Goal: Task Accomplishment & Management: Manage account settings

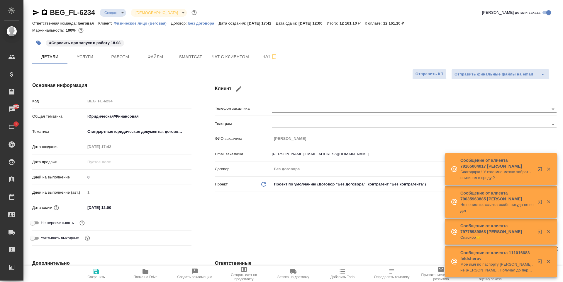
select select "RU"
click at [99, 58] on span "Услуги" at bounding box center [85, 56] width 28 height 7
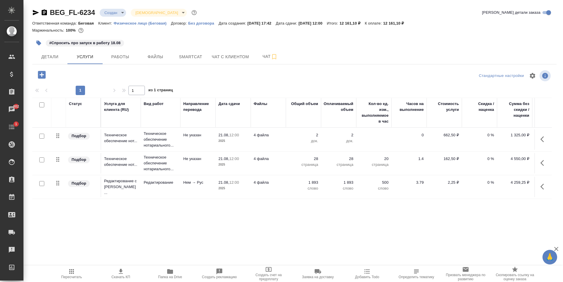
click at [285, 150] on td "4 файла" at bounding box center [268, 140] width 35 height 21
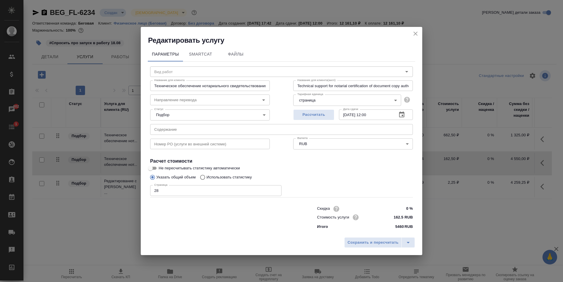
type input "Техническое обеспечение нотариального свидетельствования верности копии докумен…"
type input "Не указан"
click at [173, 191] on input "28" at bounding box center [215, 190] width 131 height 11
type input "2"
type input "56"
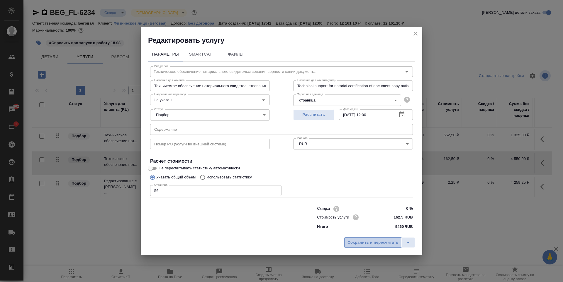
click at [380, 239] on button "Сохранить и пересчитать" at bounding box center [372, 243] width 57 height 11
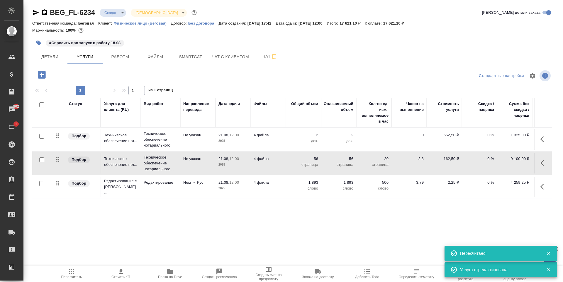
click at [119, 272] on icon "button" at bounding box center [120, 271] width 7 height 7
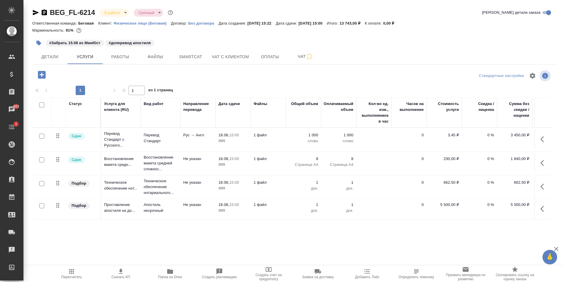
click at [27, 55] on div "BEG_FL-6214 В работе inProgress Срочный urgent Кратко детали заказа Ответственн…" at bounding box center [292, 119] width 539 height 239
click at [53, 57] on span "Детали" at bounding box center [50, 56] width 28 height 7
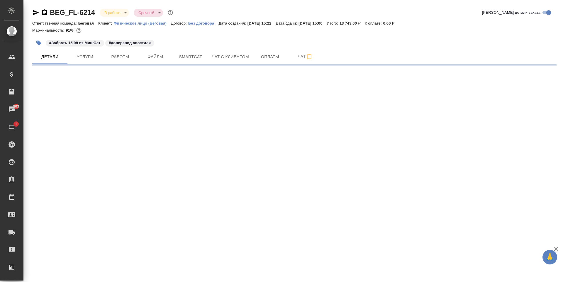
select select "RU"
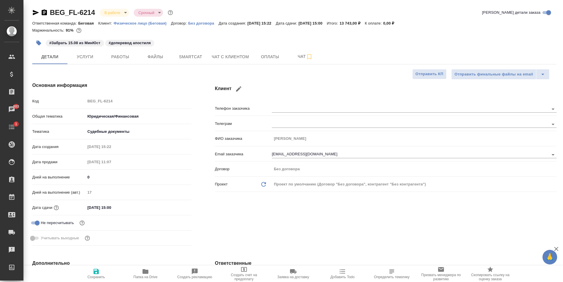
type textarea "x"
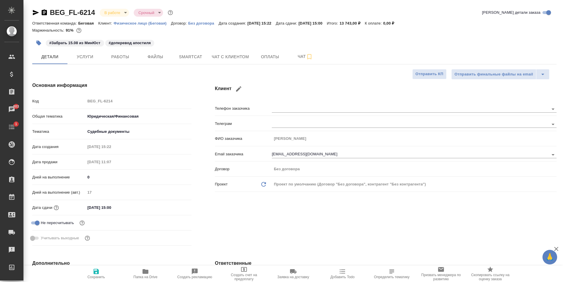
type textarea "x"
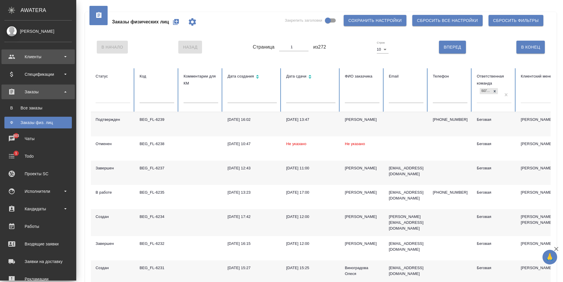
click at [41, 61] on div "Клиенты" at bounding box center [37, 56] width 67 height 9
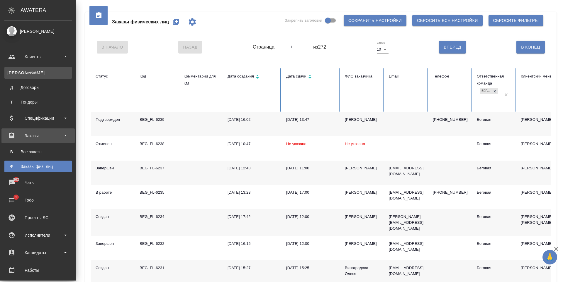
click at [41, 70] on div "Клиенты" at bounding box center [38, 73] width 62 height 6
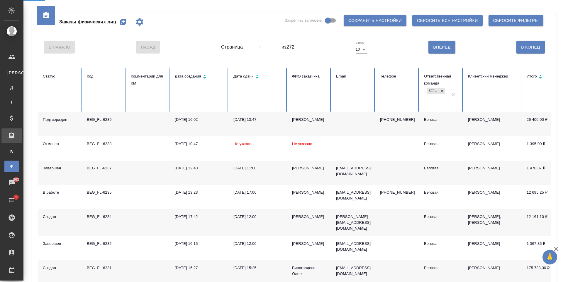
select select "RU"
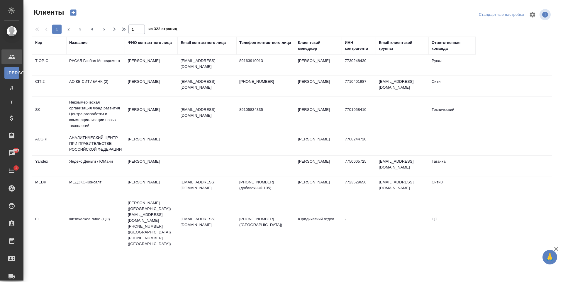
click at [81, 44] on div "Название" at bounding box center [78, 43] width 18 height 6
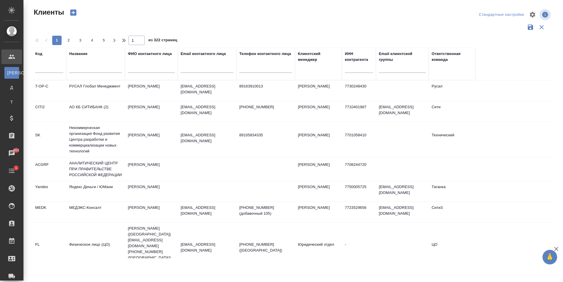
click at [106, 72] on input "text" at bounding box center [95, 69] width 53 height 7
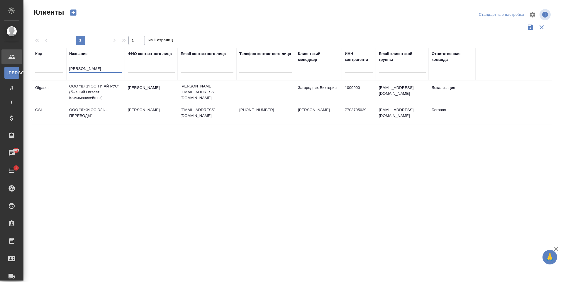
type input "ДЖИ ЭС"
click at [201, 104] on td "translations@gsl.ru" at bounding box center [207, 92] width 59 height 23
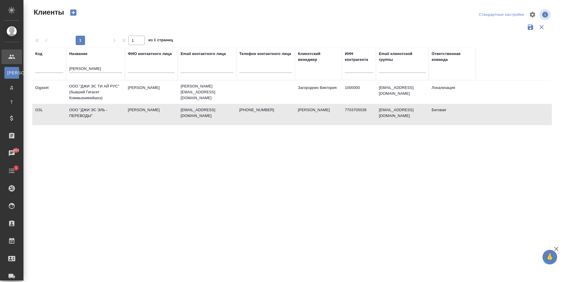
click at [201, 104] on td "translations@gsl.ru" at bounding box center [207, 92] width 59 height 23
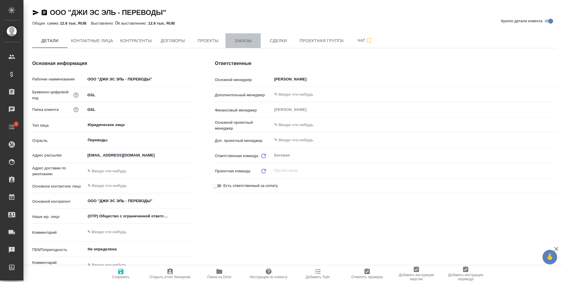
click at [229, 42] on span "Заказы" at bounding box center [243, 40] width 28 height 7
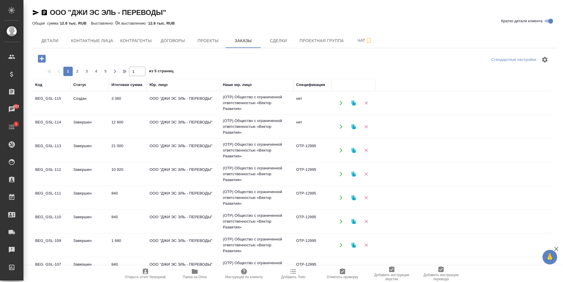
click at [139, 109] on td "3 360" at bounding box center [127, 103] width 38 height 21
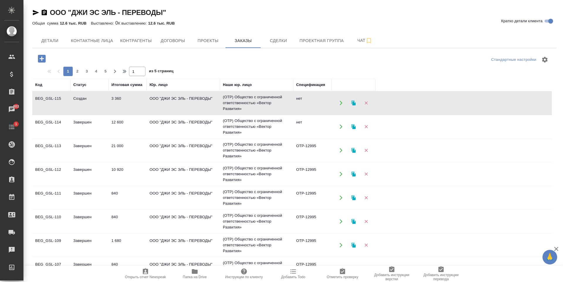
click at [39, 57] on icon "button" at bounding box center [42, 59] width 8 height 8
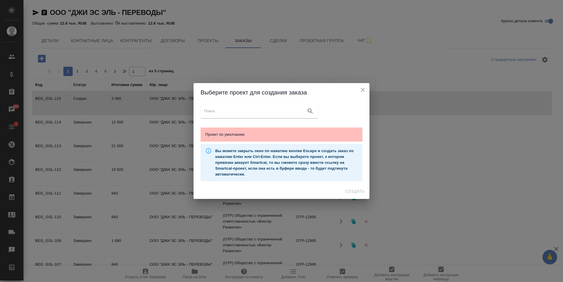
click at [287, 139] on div "Проект по умолчанию" at bounding box center [281, 135] width 162 height 14
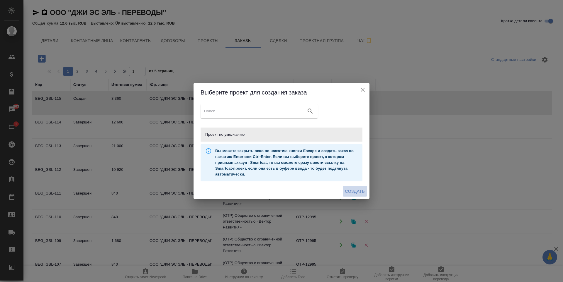
click at [357, 193] on span "Создать" at bounding box center [355, 191] width 20 height 7
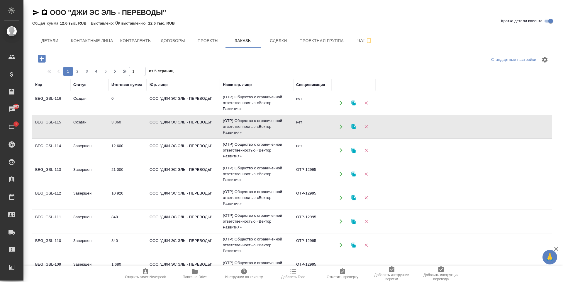
click at [291, 115] on td "(OTP) Общество с ограниченной ответственностью «Вектор Развития»" at bounding box center [256, 102] width 73 height 23
click at [185, 113] on td "ООО "ДЖИ ЭС ЭЛЬ - ПЕРЕВОДЫ"" at bounding box center [183, 103] width 73 height 21
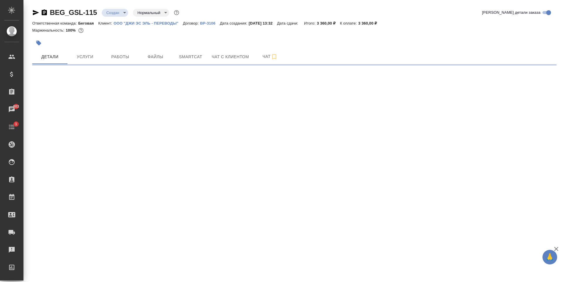
select select "RU"
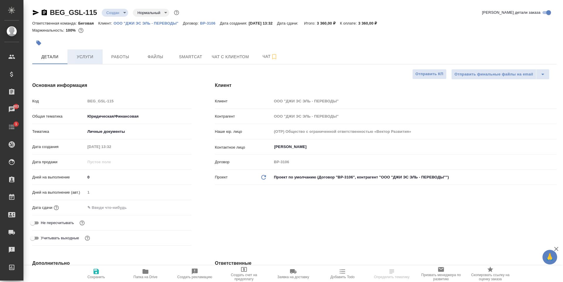
click at [82, 56] on span "Услуги" at bounding box center [85, 56] width 28 height 7
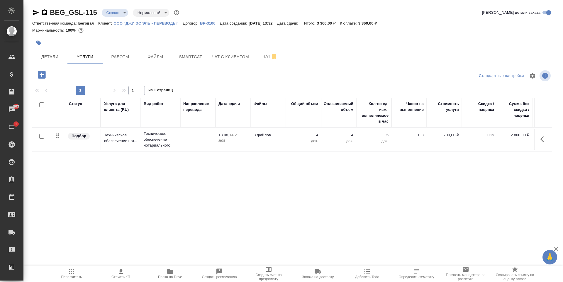
click at [118, 16] on body "🙏 .cls-1 fill:#fff; AWATERA Antonova Kristina Клиенты Спецификации Заказы 803 Ч…" at bounding box center [281, 141] width 563 height 282
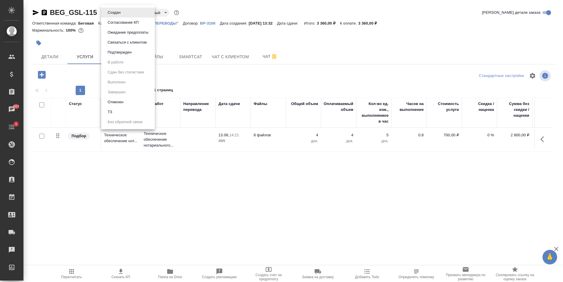
click at [242, 79] on div at bounding box center [281, 141] width 563 height 282
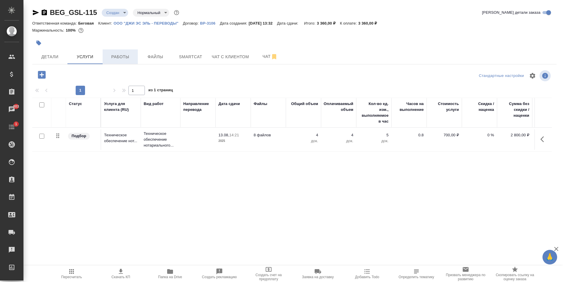
click at [115, 57] on span "Работы" at bounding box center [120, 56] width 28 height 7
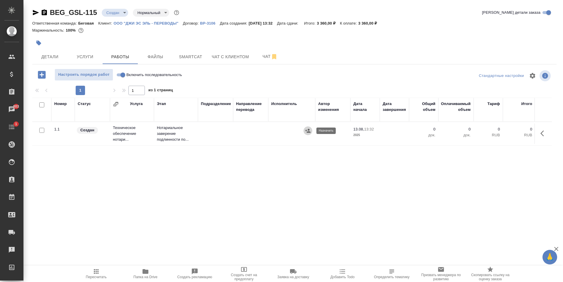
click at [309, 129] on icon "button" at bounding box center [307, 131] width 5 height 4
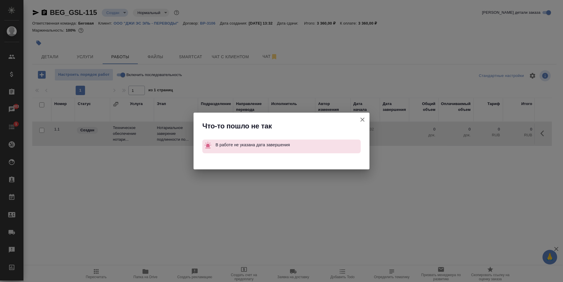
click at [362, 118] on icon "button" at bounding box center [362, 119] width 7 height 7
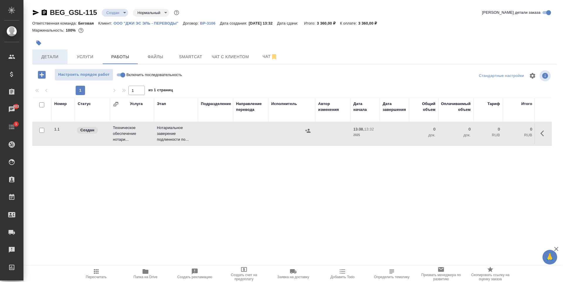
click at [52, 54] on span "Детали" at bounding box center [50, 56] width 28 height 7
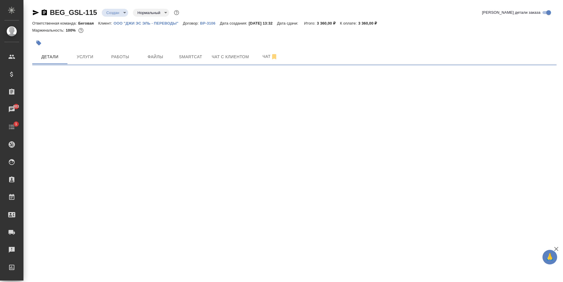
select select "RU"
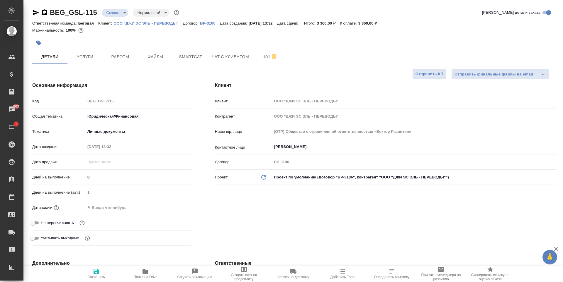
type textarea "x"
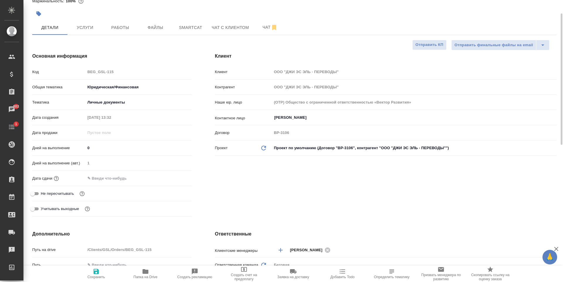
click at [121, 177] on input "text" at bounding box center [110, 178] width 51 height 8
click at [173, 178] on icon "button" at bounding box center [174, 178] width 7 height 7
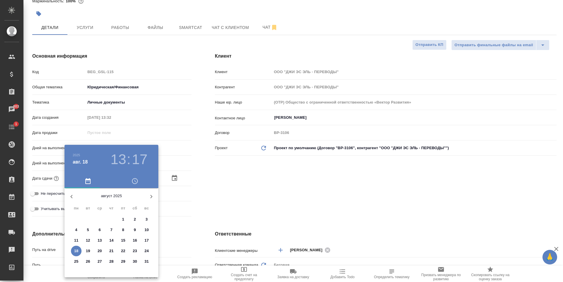
click at [75, 253] on p "18" at bounding box center [76, 252] width 4 height 6
type input "18.08.2025 13:17"
type textarea "x"
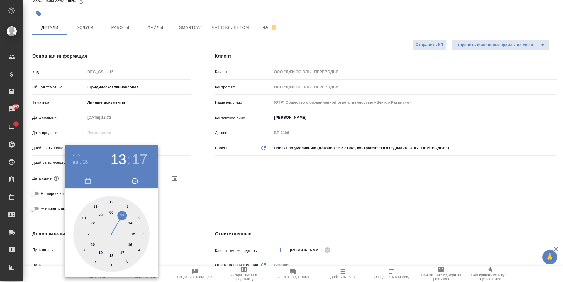
click at [130, 225] on div at bounding box center [111, 234] width 76 height 76
type input "18.08.2025 14:17"
type textarea "x"
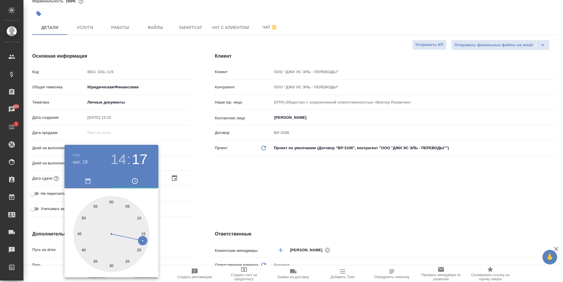
click at [191, 208] on div at bounding box center [281, 141] width 563 height 282
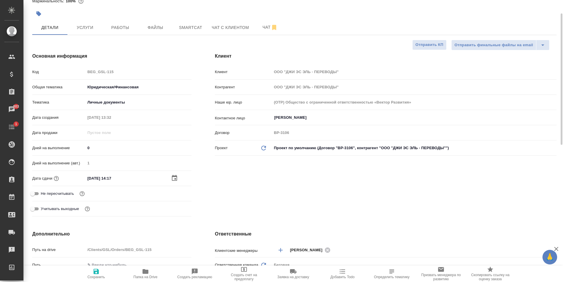
click at [97, 273] on icon "button" at bounding box center [95, 271] width 5 height 5
type textarea "x"
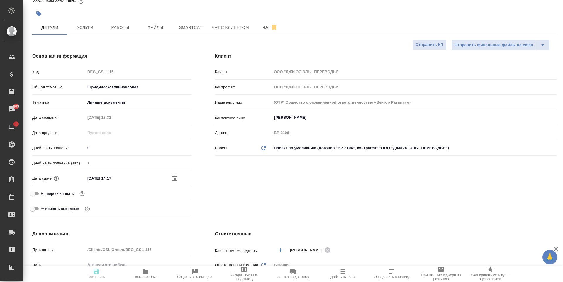
type textarea "x"
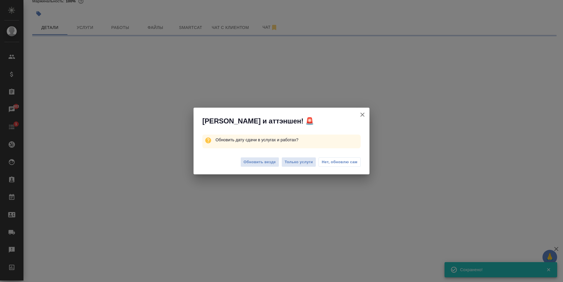
select select "RU"
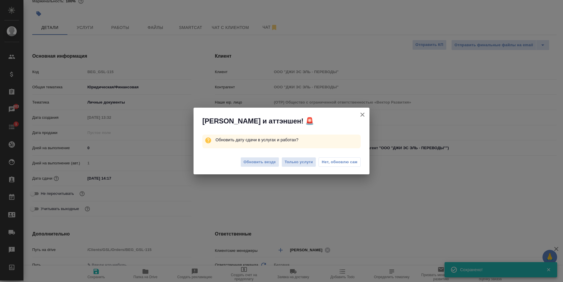
type textarea "x"
click at [269, 167] on button "Обновить везде" at bounding box center [259, 162] width 39 height 10
type textarea "x"
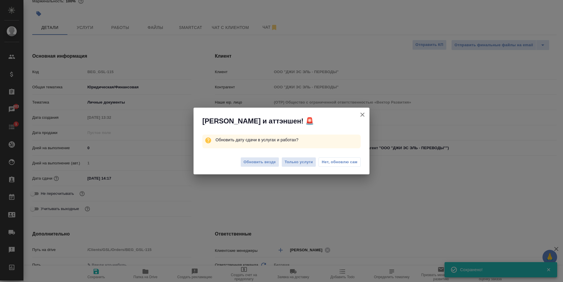
type textarea "x"
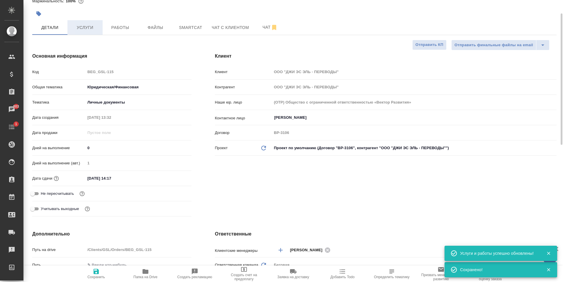
click at [85, 31] on button "Услуги" at bounding box center [84, 27] width 35 height 15
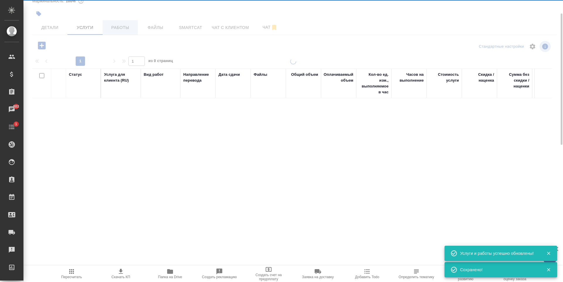
click at [131, 29] on span "Работы" at bounding box center [120, 27] width 28 height 7
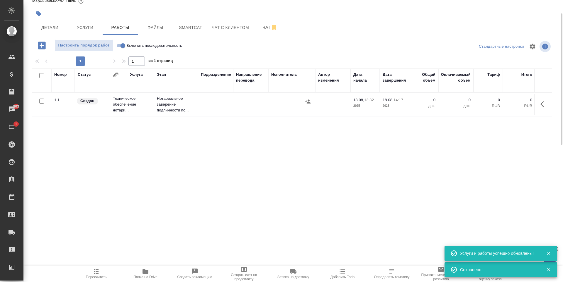
click at [307, 98] on button "button" at bounding box center [307, 101] width 9 height 9
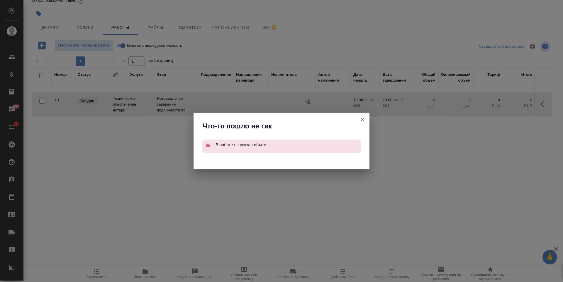
click at [362, 120] on icon "button" at bounding box center [362, 120] width 4 height 4
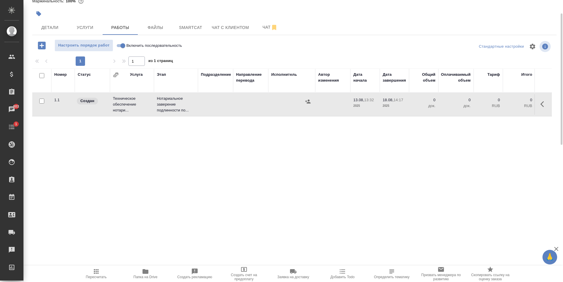
click at [219, 107] on td at bounding box center [215, 104] width 35 height 21
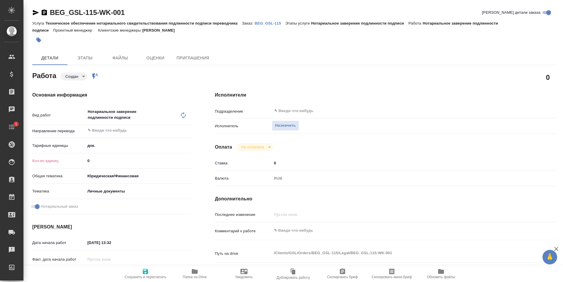
type textarea "x"
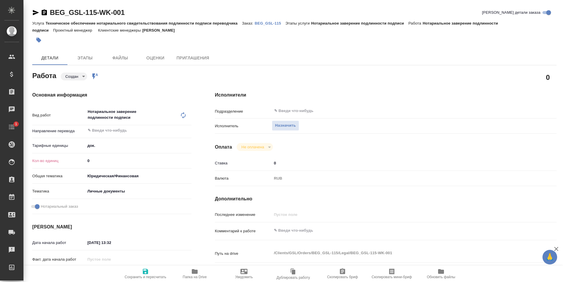
type textarea "x"
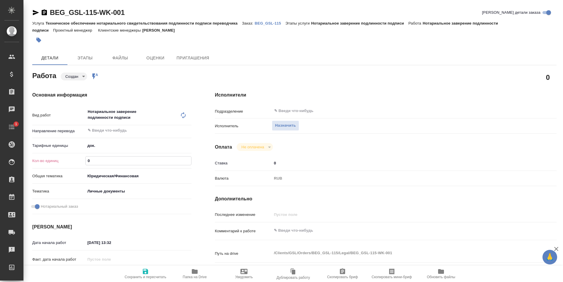
click at [105, 159] on input "0" at bounding box center [138, 161] width 105 height 8
type textarea "x"
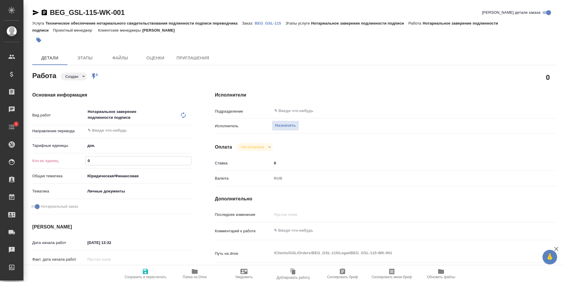
type textarea "x"
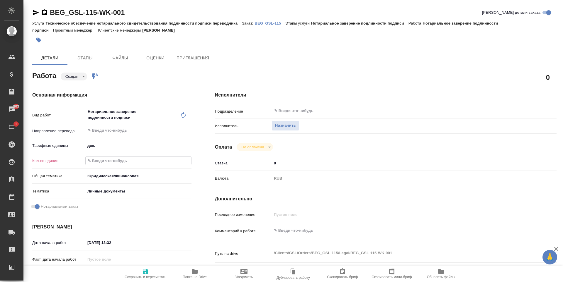
type textarea "x"
type input "1"
type textarea "x"
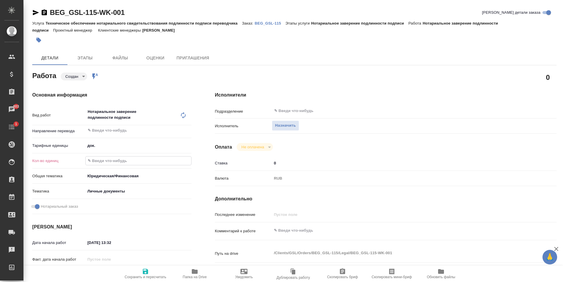
type textarea "x"
type input "1"
click at [287, 125] on span "Назначить" at bounding box center [285, 125] width 21 height 7
type textarea "x"
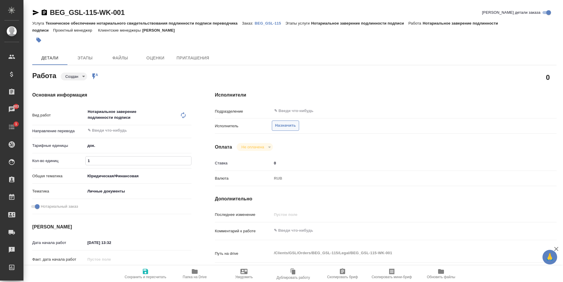
type textarea "x"
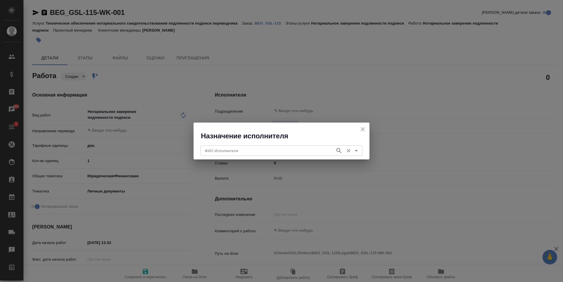
click at [265, 149] on input "ФИО Исполнителя" at bounding box center [267, 150] width 130 height 7
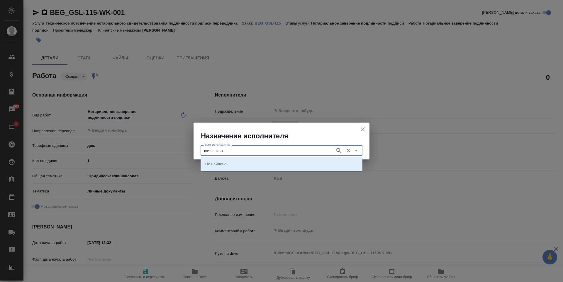
type input "шишенков"
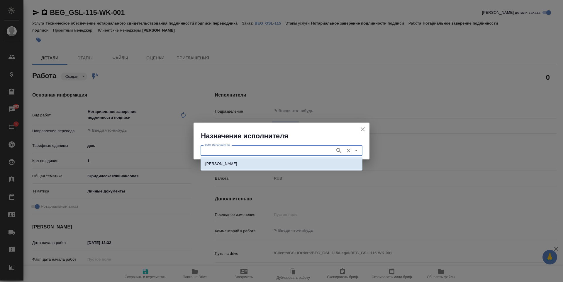
click at [281, 159] on li "[PERSON_NAME]" at bounding box center [281, 164] width 162 height 11
type input "[PERSON_NAME]"
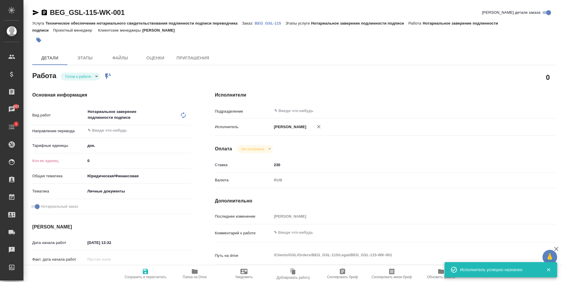
type textarea "x"
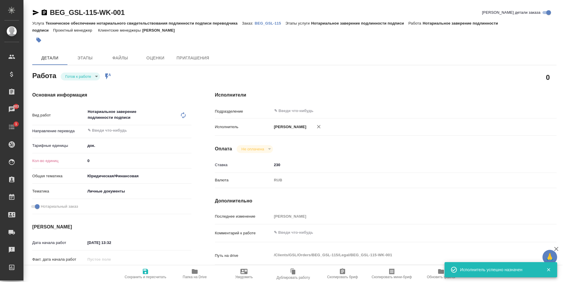
type textarea "x"
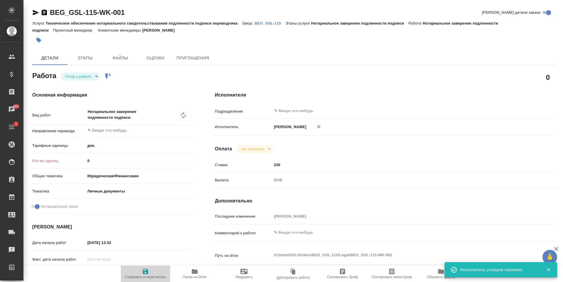
click at [152, 271] on span "Сохранить и пересчитать" at bounding box center [145, 273] width 42 height 11
type textarea "x"
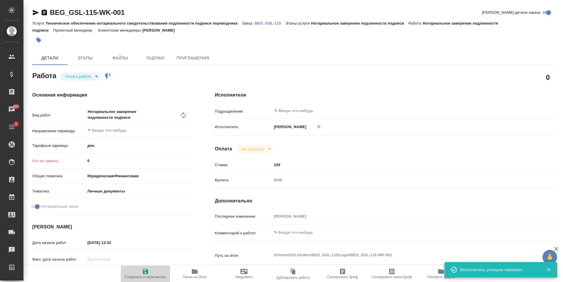
type textarea "x"
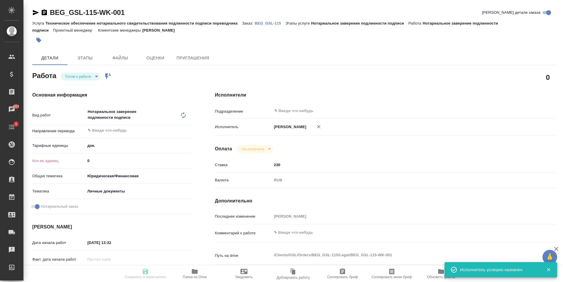
type textarea "x"
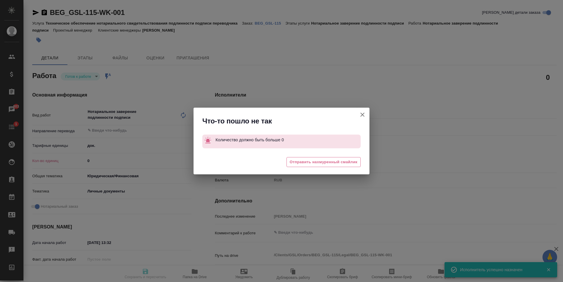
type textarea "x"
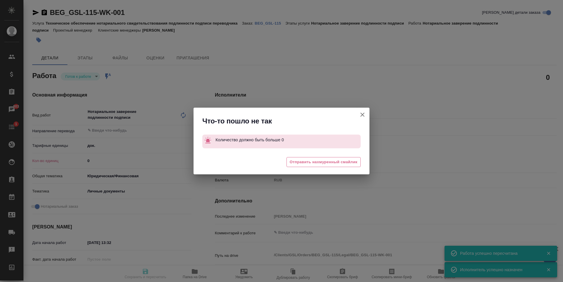
type input "readyForWork"
type textarea "Нотариальное заверение подлинности подписи"
type textarea "x"
type input "5a8b1489cc6b4906c91bfd8b"
type input "0"
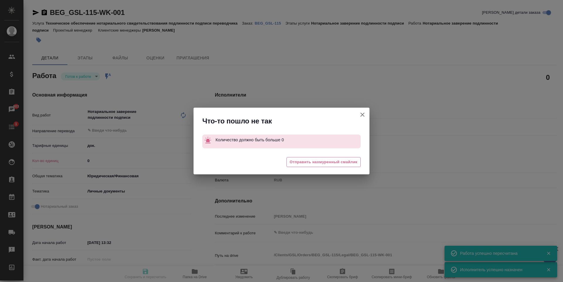
type input "yr-fn"
type input "5a8b8b956a9677013d343cfe"
checkbox input "true"
type input "[DATE] 13:32"
type input "18.08.2025 14:17"
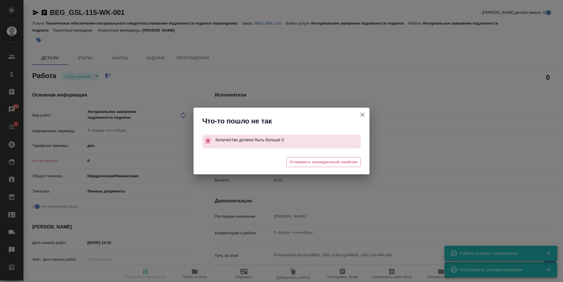
type input "18.08.2025 14:17"
type input "notPayed"
type input "230"
type input "RUB"
type input "[PERSON_NAME]"
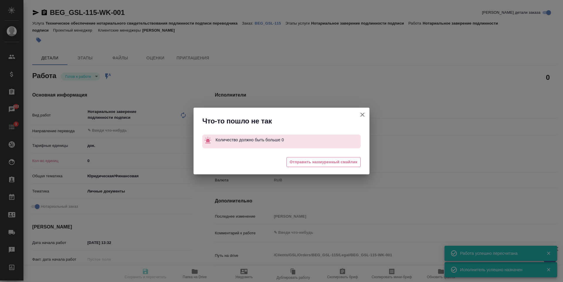
type textarea "x"
type textarea "/Clients/GSL/Orders/BEG_GSL-115/Legal/BEG_GSL-115-WK-001"
type textarea "x"
type input "BEG_GSL-115"
type input "Техническое обеспечение нотариального свидетельствования подлинности подписи пе…"
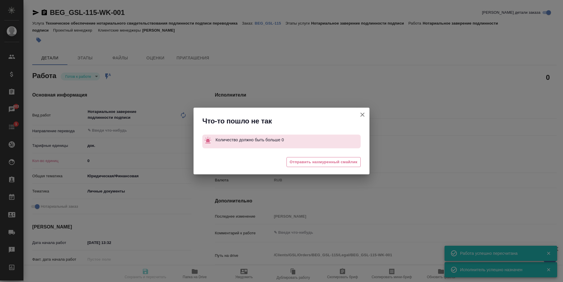
type input "Нотариальное заверение подлинности подписи"
type input "[PERSON_NAME]"
type input "/Clients/GSL/Orders/BEG_GSL-115"
type textarea "x"
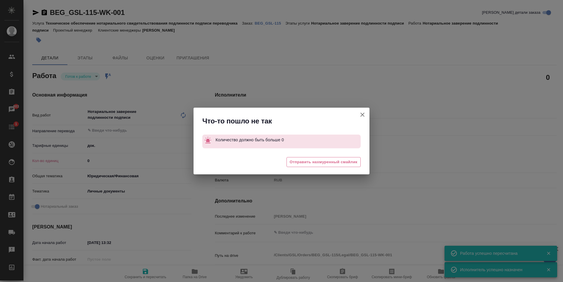
type textarea "x"
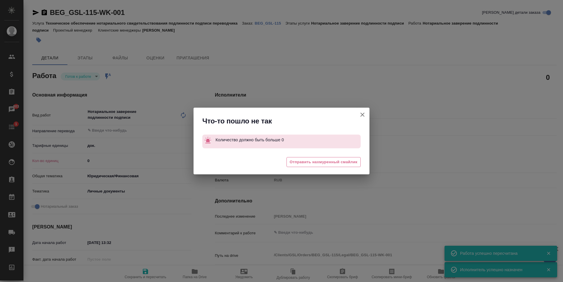
type textarea "x"
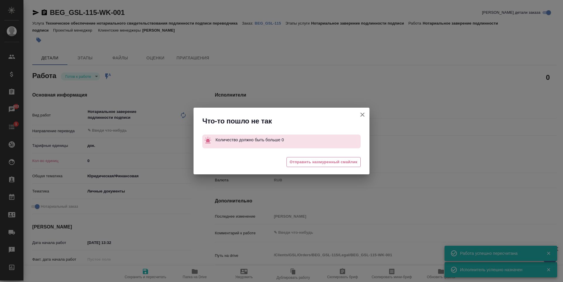
click at [367, 112] on button "[PERSON_NAME] детали заказа" at bounding box center [362, 115] width 14 height 14
type textarea "x"
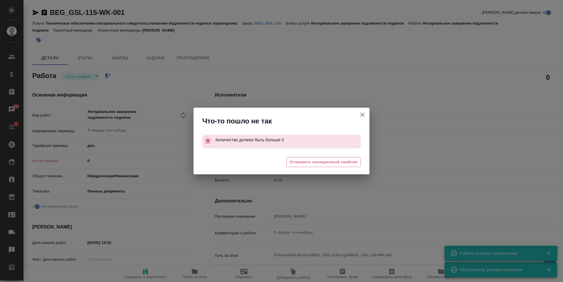
type textarea "x"
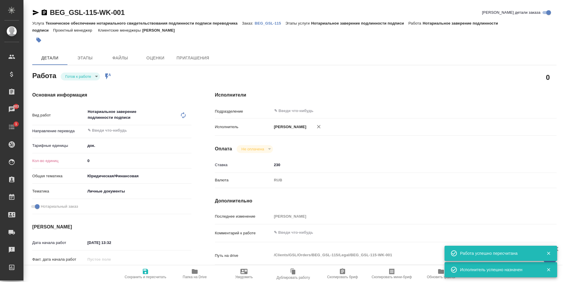
type textarea "x"
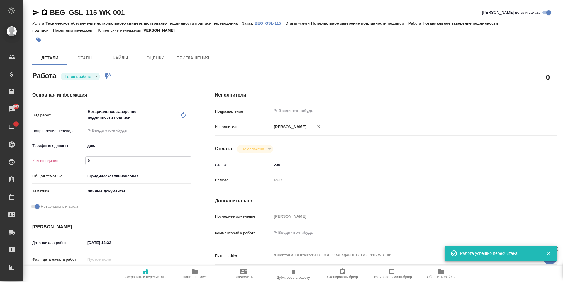
click at [115, 159] on input "0" at bounding box center [138, 161] width 105 height 8
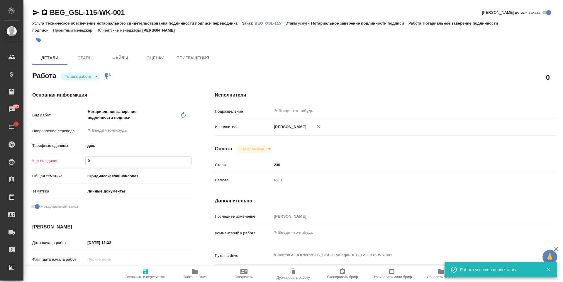
type textarea "x"
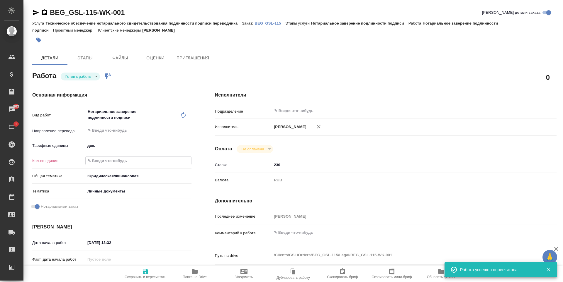
type textarea "x"
type input "1"
type textarea "x"
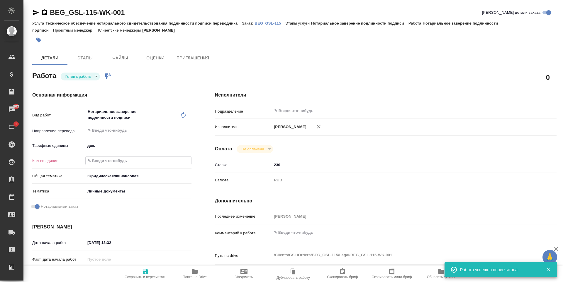
type textarea "x"
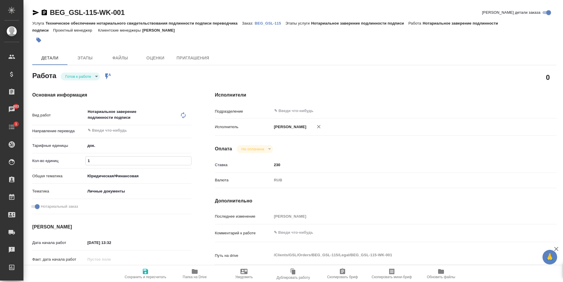
type input "1"
click at [145, 268] on icon "button" at bounding box center [145, 271] width 7 height 7
type textarea "x"
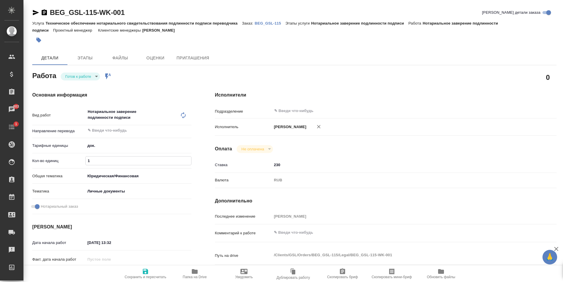
type textarea "x"
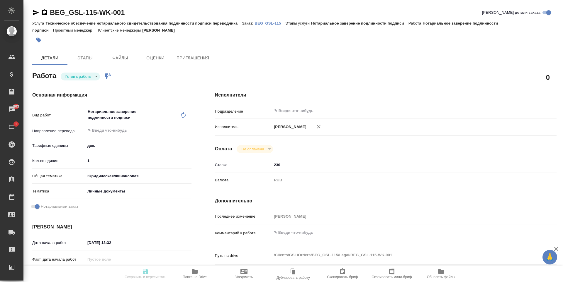
type textarea "x"
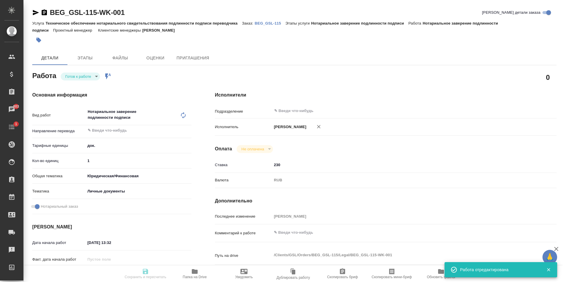
type input "readyForWork"
type textarea "Нотариальное заверение подлинности подписи"
type textarea "x"
type input "5a8b1489cc6b4906c91bfd8b"
type input "1"
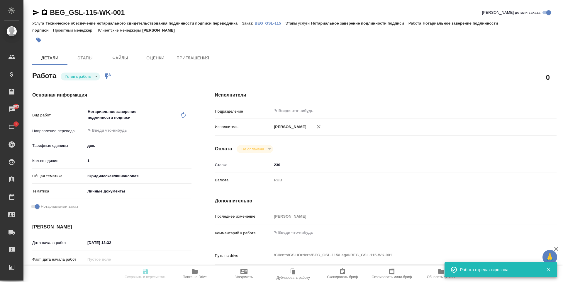
type input "yr-fn"
type input "5a8b8b956a9677013d343cfe"
checkbox input "true"
type input "[DATE] 13:32"
type input "18.08.2025 14:17"
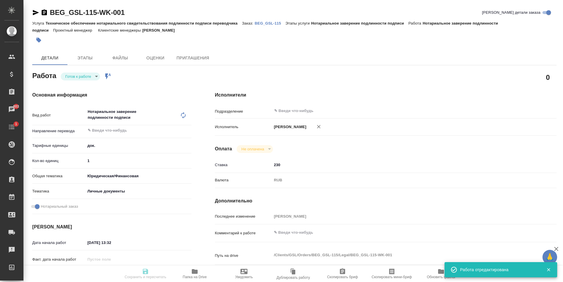
type input "18.08.2025 14:17"
type input "notPayed"
type input "230"
type input "RUB"
type input "[PERSON_NAME]"
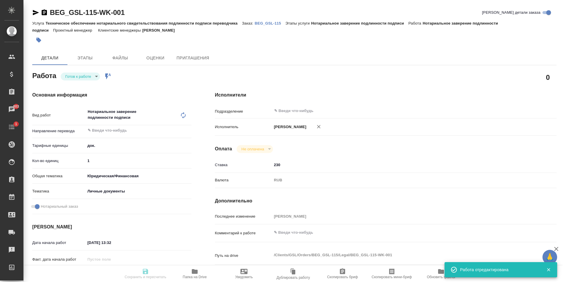
type textarea "x"
type textarea "/Clients/GSL/Orders/BEG_GSL-115/Legal/BEG_GSL-115-WK-001"
type textarea "x"
type input "BEG_GSL-115"
type input "Техническое обеспечение нотариального свидетельствования подлинности подписи пе…"
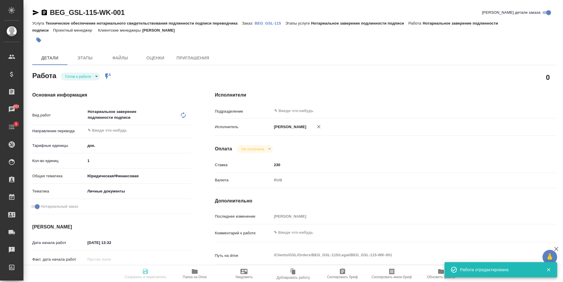
type input "Нотариальное заверение подлинности подписи"
type input "[PERSON_NAME]"
type input "/Clients/GSL/Orders/BEG_GSL-115"
type textarea "x"
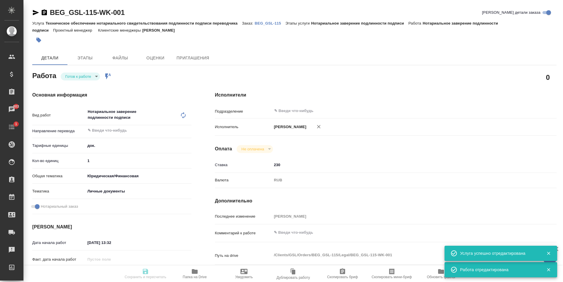
type textarea "x"
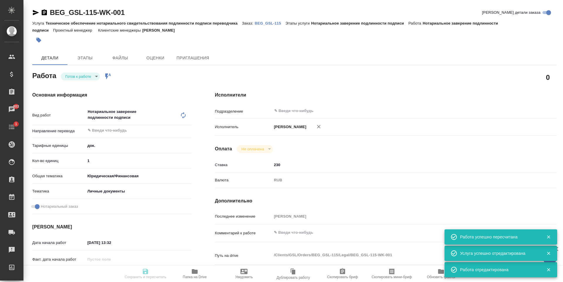
type textarea "x"
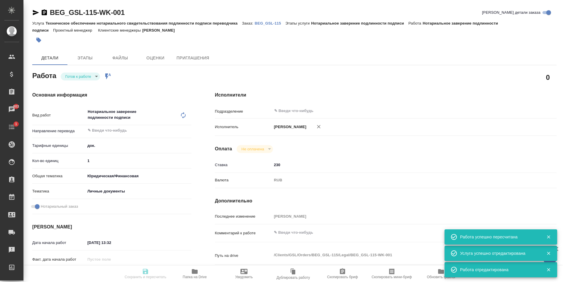
type input "readyForWork"
type textarea "Нотариальное заверение подлинности подписи"
type textarea "x"
type input "5a8b1489cc6b4906c91bfd8b"
type input "1"
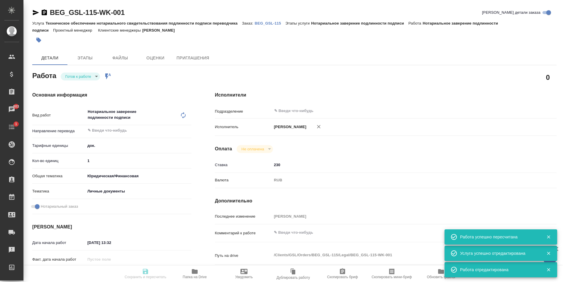
type input "yr-fn"
type input "5a8b8b956a9677013d343cfe"
checkbox input "true"
type input "[DATE] 13:32"
type input "18.08.2025 14:17"
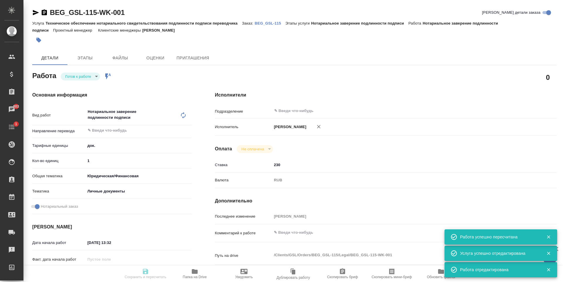
type input "18.08.2025 14:17"
type input "notPayed"
type input "230"
type input "RUB"
type input "[PERSON_NAME]"
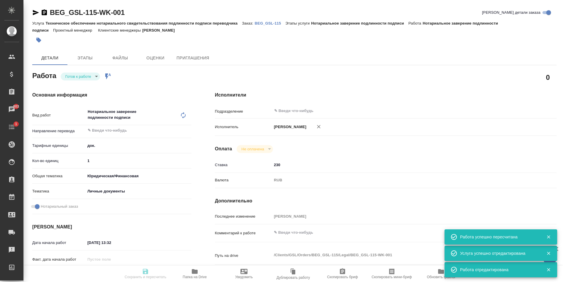
type textarea "x"
type textarea "/Clients/GSL/Orders/BEG_GSL-115/Legal/BEG_GSL-115-WK-001"
type textarea "x"
type input "BEG_GSL-115"
type input "Техническое обеспечение нотариального свидетельствования подлинности подписи пе…"
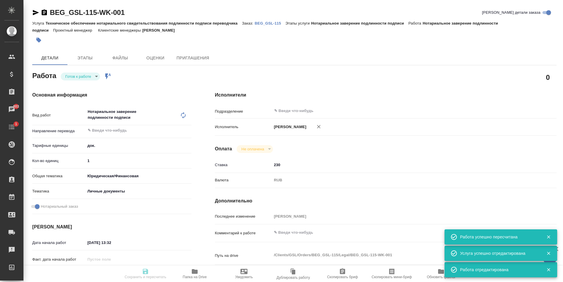
type input "Нотариальное заверение подлинности подписи"
type input "[PERSON_NAME]"
type input "/Clients/GSL/Orders/BEG_GSL-115"
type textarea "x"
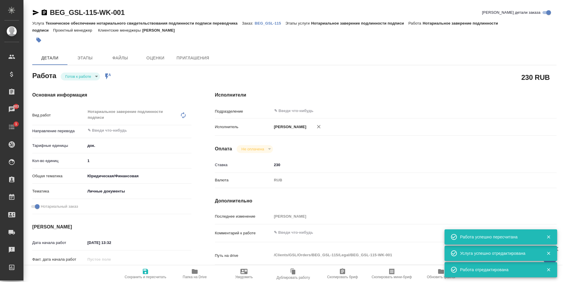
type textarea "x"
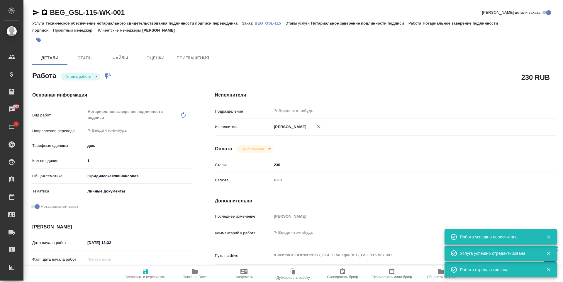
type textarea "x"
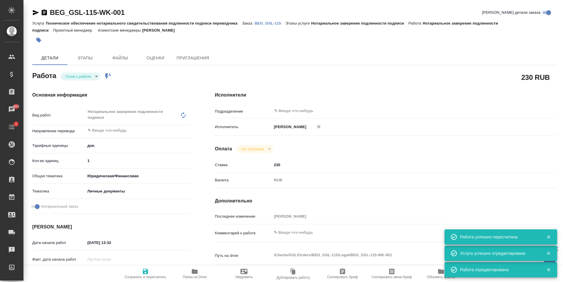
type textarea "x"
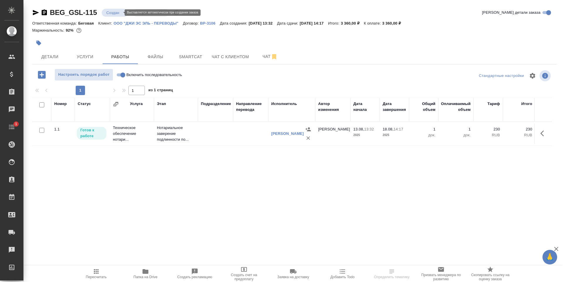
click at [119, 14] on body "🙏 .cls-1 fill:#fff; AWATERA [PERSON_NAME] Спецификации Заказы Чаты 1 Todo Проек…" at bounding box center [281, 141] width 563 height 282
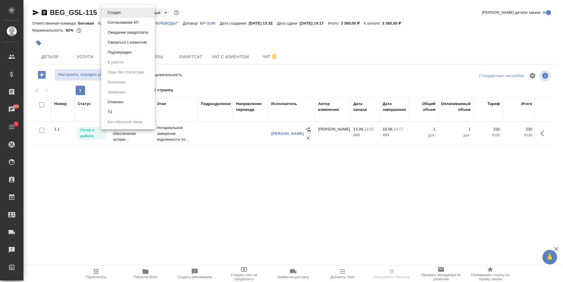
click at [98, 41] on div at bounding box center [281, 141] width 563 height 282
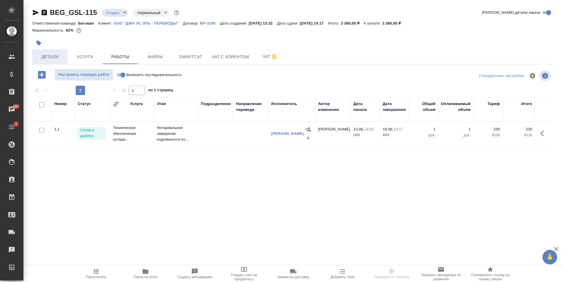
click at [63, 56] on span "Детали" at bounding box center [50, 56] width 28 height 7
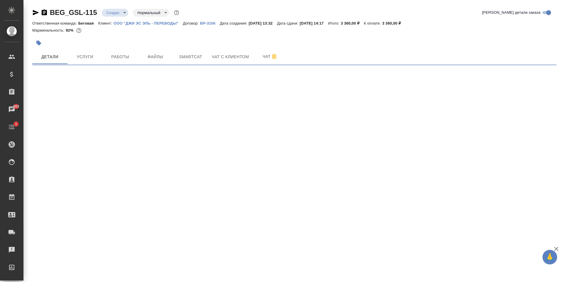
select select "RU"
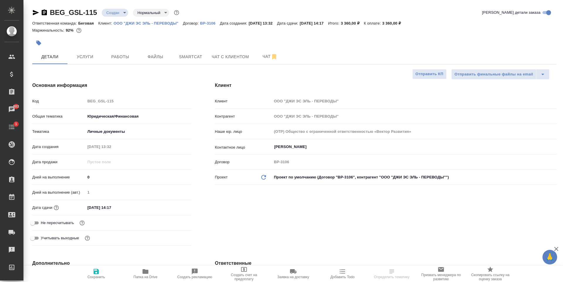
type textarea "x"
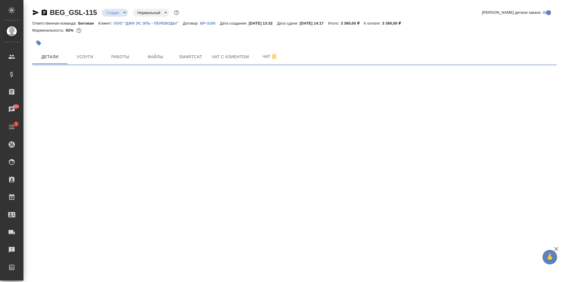
select select "RU"
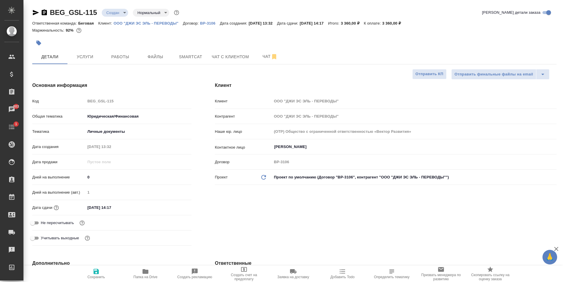
type textarea "x"
click at [130, 210] on input "[DATE] 14:17" at bounding box center [110, 208] width 51 height 8
click at [176, 205] on icon "button" at bounding box center [174, 208] width 5 height 6
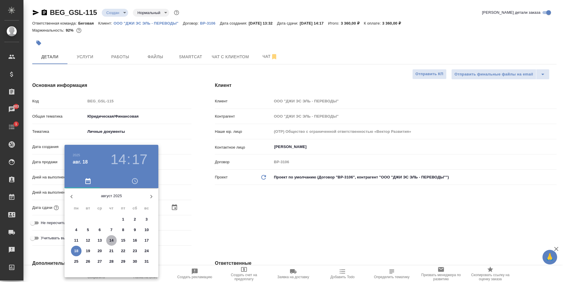
click at [110, 241] on p "14" at bounding box center [111, 241] width 4 height 6
type input "[DATE] 14:17"
type textarea "x"
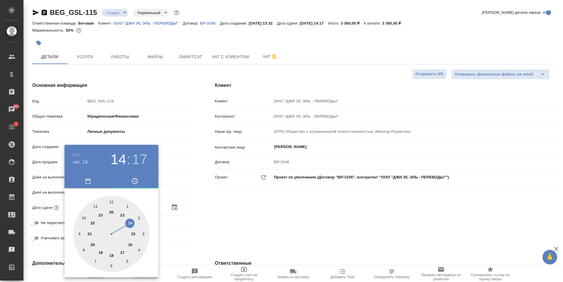
click at [111, 200] on div at bounding box center [111, 234] width 76 height 76
type input "[DATE] 12:17"
type textarea "x"
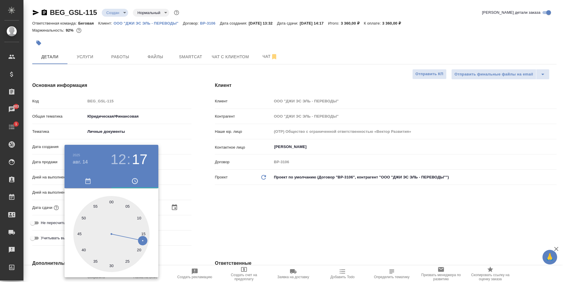
click at [112, 202] on div at bounding box center [111, 234] width 76 height 76
type input "[DATE] 12:00"
type textarea "x"
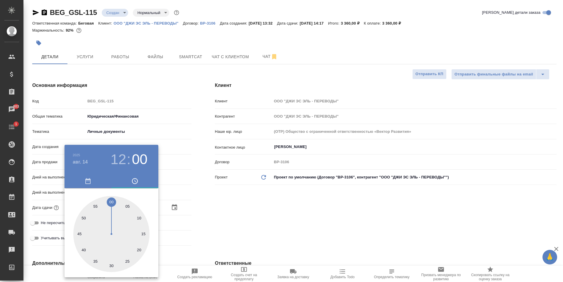
click at [232, 203] on div at bounding box center [281, 141] width 563 height 282
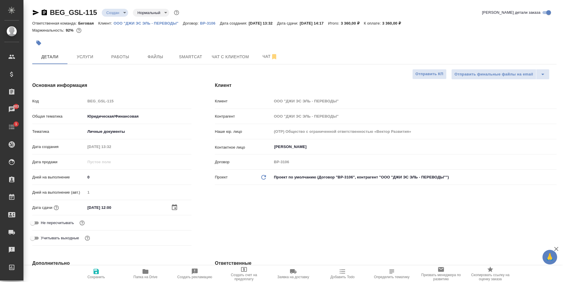
click at [101, 275] on span "Сохранить" at bounding box center [96, 273] width 42 height 11
type textarea "x"
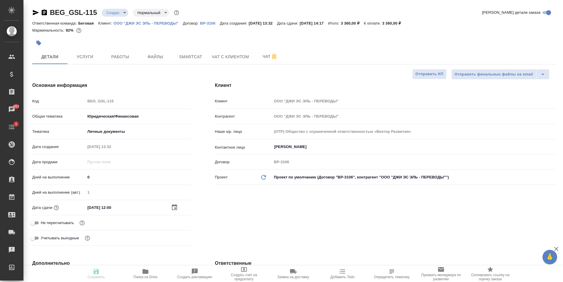
type textarea "x"
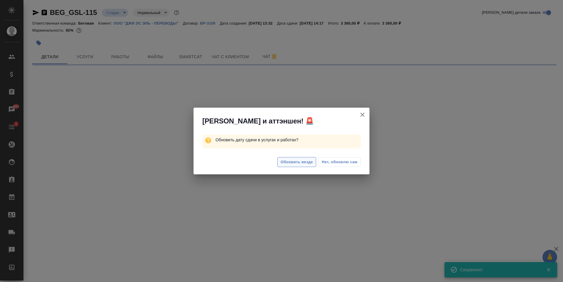
select select "RU"
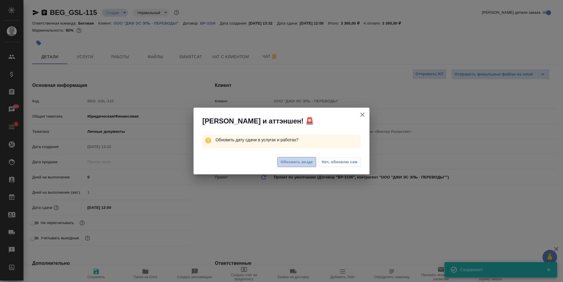
click at [305, 163] on span "Обновить везде" at bounding box center [296, 162] width 32 height 7
type textarea "x"
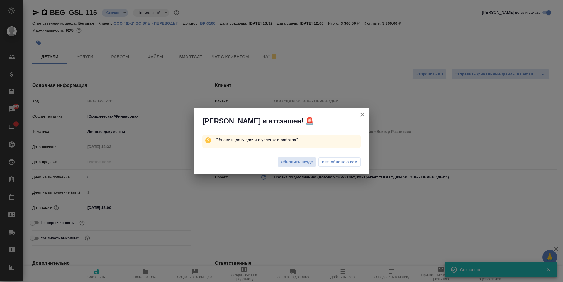
type textarea "x"
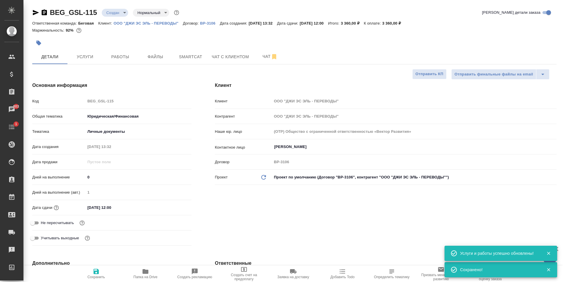
click at [122, 14] on body "🙏 .cls-1 fill:#fff; AWATERA [PERSON_NAME] Спецификации Заказы 803 Чаты 1 Todo П…" at bounding box center [281, 141] width 563 height 282
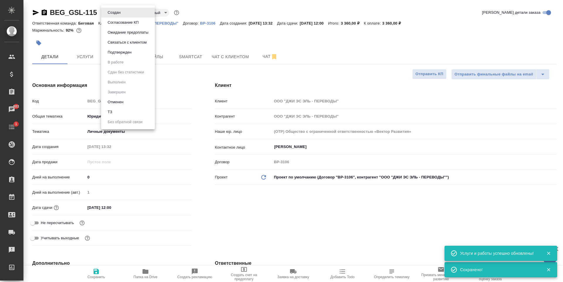
click at [137, 53] on li "Подтвержден" at bounding box center [128, 52] width 54 height 10
type textarea "x"
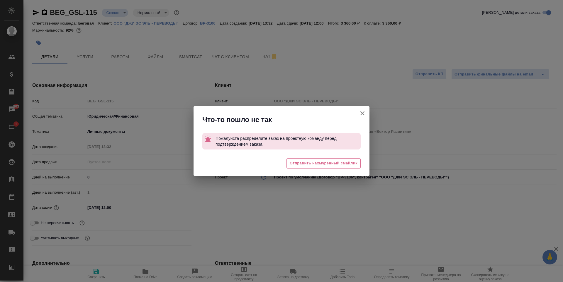
click at [362, 114] on icon "button" at bounding box center [362, 113] width 4 height 4
type textarea "x"
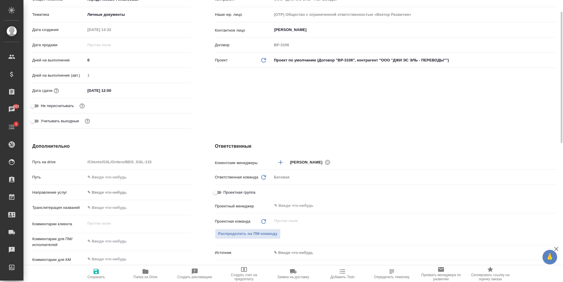
scroll to position [147, 0]
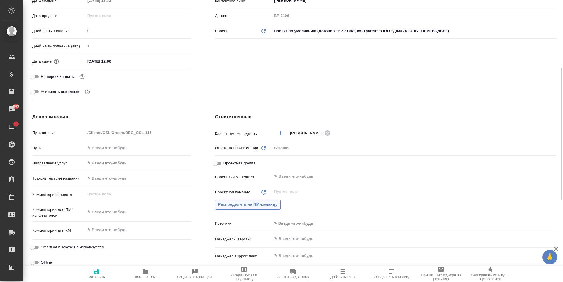
click at [270, 203] on span "Распределить на ПМ-команду" at bounding box center [247, 205] width 59 height 7
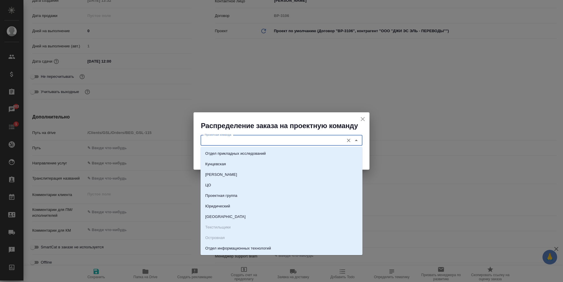
click at [313, 141] on input "Проектная команда" at bounding box center [271, 140] width 139 height 7
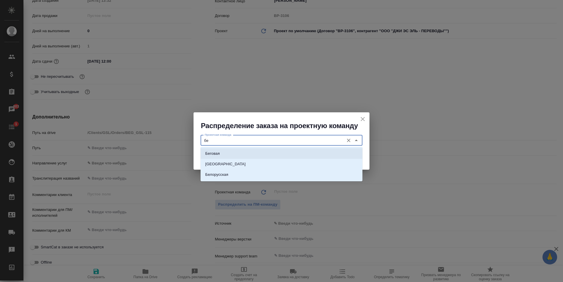
click at [277, 150] on li "Беговая" at bounding box center [281, 154] width 162 height 11
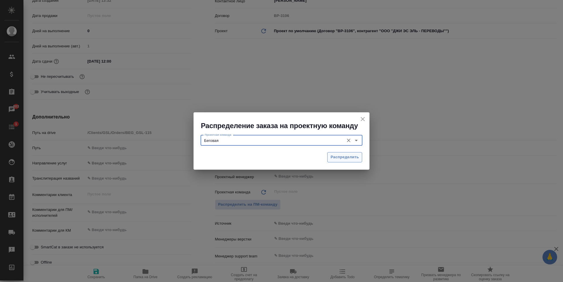
type input "Беговая"
click at [342, 155] on span "Распределить" at bounding box center [344, 157] width 28 height 7
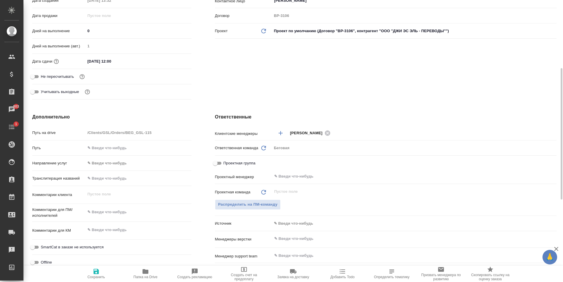
type textarea "x"
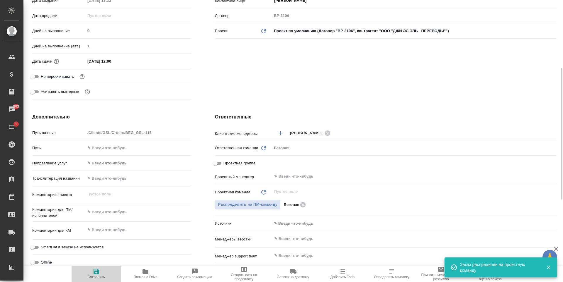
click at [102, 272] on span "Сохранить" at bounding box center [96, 273] width 42 height 11
type textarea "x"
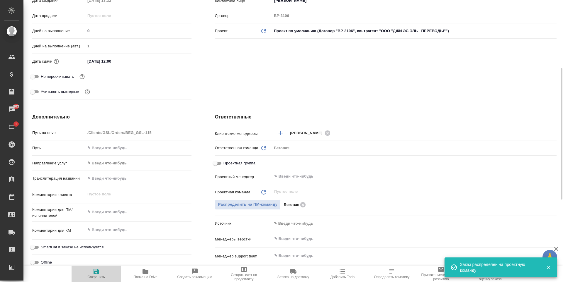
type textarea "x"
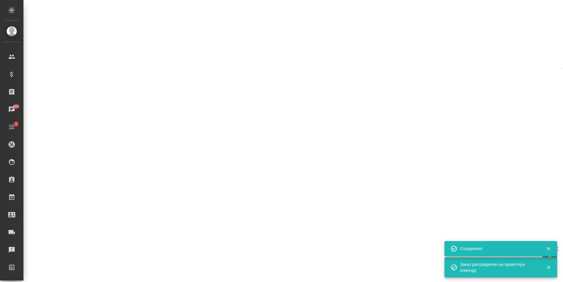
select select "RU"
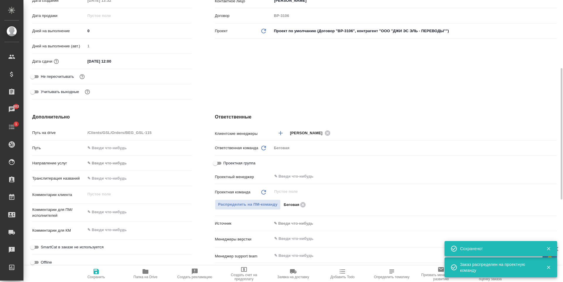
type textarea "x"
click at [307, 174] on input "text" at bounding box center [403, 176] width 261 height 7
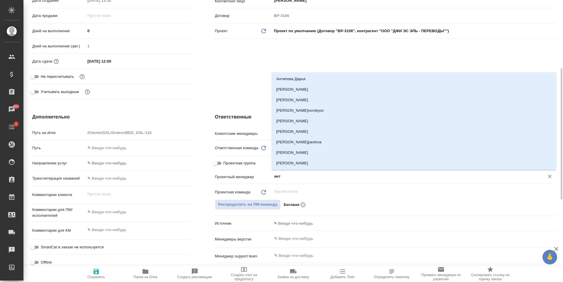
type input "анто"
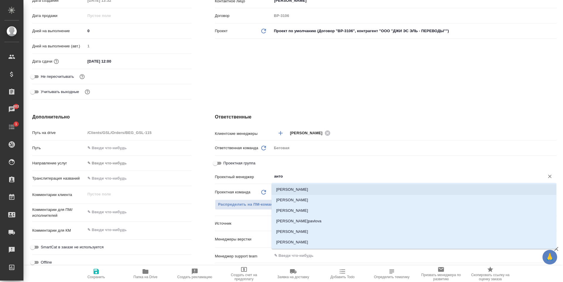
click at [303, 189] on li "[PERSON_NAME]" at bounding box center [413, 190] width 285 height 11
type textarea "x"
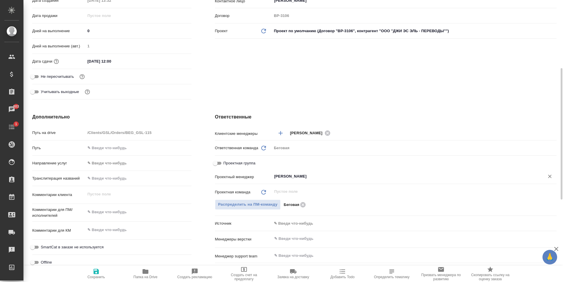
type input "[PERSON_NAME]"
click at [97, 275] on span "Сохранить" at bounding box center [96, 277] width 18 height 4
type textarea "x"
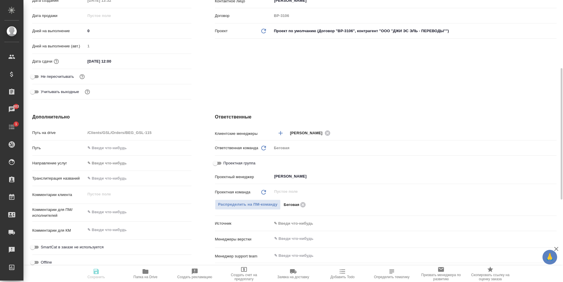
type textarea "x"
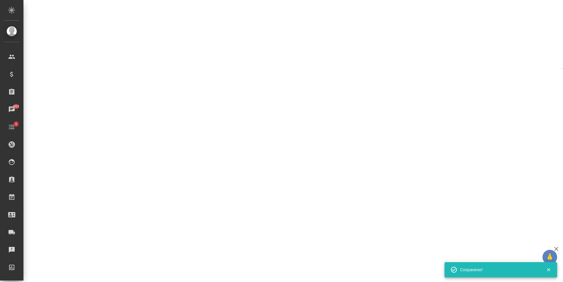
select select "RU"
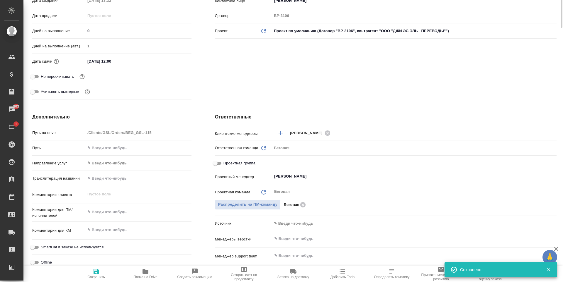
scroll to position [29, 0]
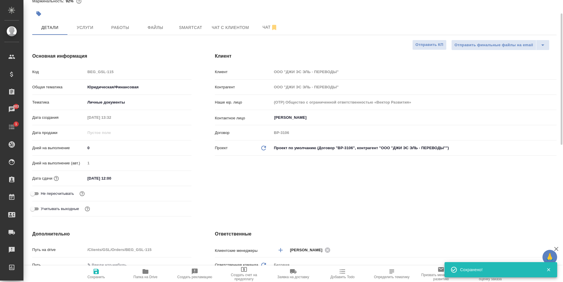
type textarea "x"
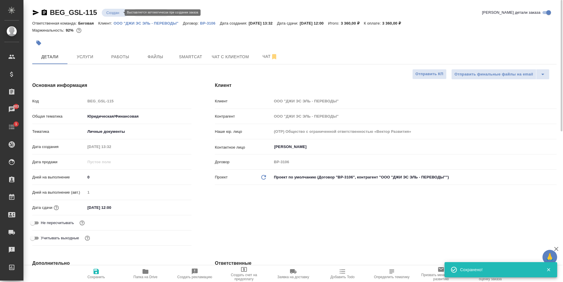
click at [118, 11] on body "🙏 .cls-1 fill:#fff; AWATERA [PERSON_NAME] Спецификации Заказы 803 Чаты 1 Todo П…" at bounding box center [281, 141] width 563 height 282
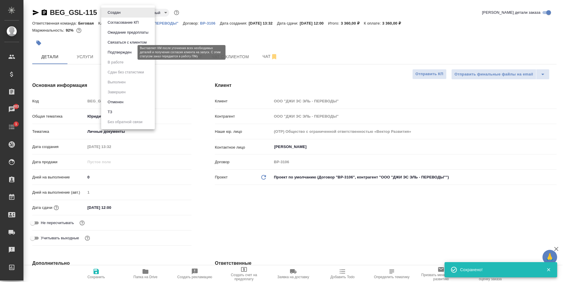
click at [127, 55] on button "Подтвержден" at bounding box center [120, 52] width 28 height 6
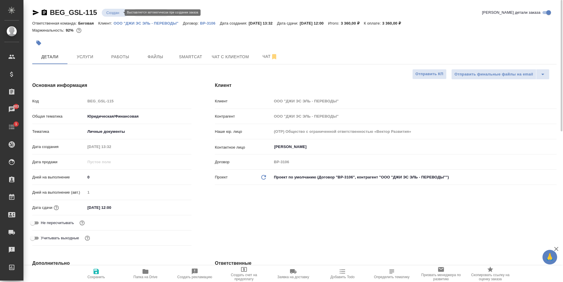
click at [115, 12] on body "🙏 .cls-1 fill:#fff; AWATERA [PERSON_NAME] Спецификации Заказы 803 Чаты 1 Todo П…" at bounding box center [281, 141] width 563 height 282
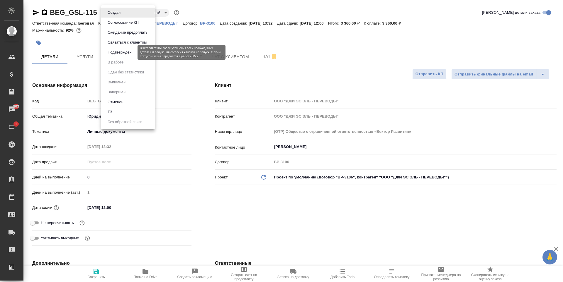
click at [125, 51] on button "Подтвержден" at bounding box center [120, 52] width 28 height 6
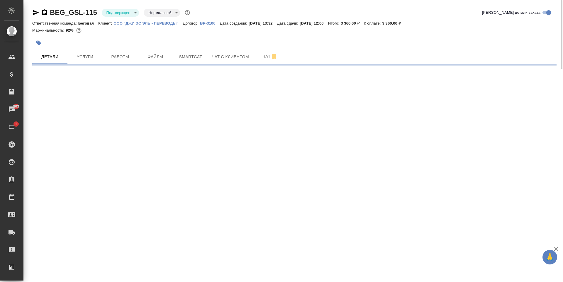
select select "RU"
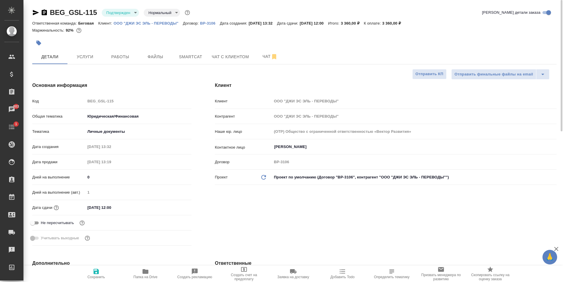
type textarea "x"
click at [118, 13] on body "🙏 .cls-1 fill:#fff; AWATERA [PERSON_NAME] Спецификации Заказы 803 Чаты 1 Todo П…" at bounding box center [281, 141] width 563 height 282
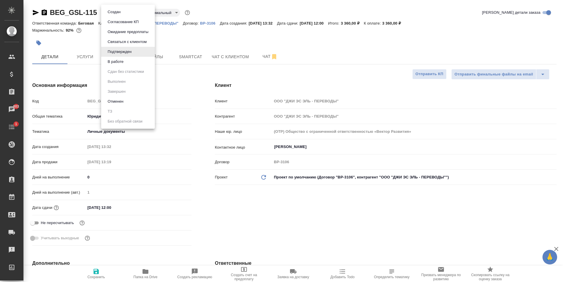
click at [130, 62] on li "В работе" at bounding box center [128, 62] width 54 height 10
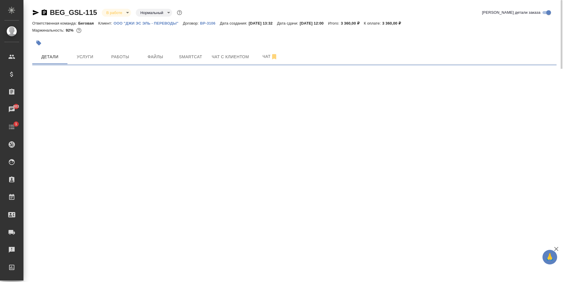
select select "RU"
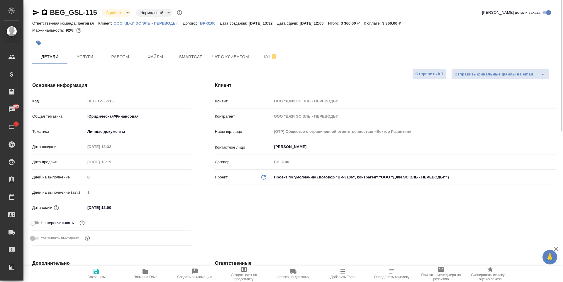
click at [120, 16] on body "🙏 .cls-1 fill:#fff; AWATERA [PERSON_NAME] Спецификации Заказы 803 Чаты 1 Todo П…" at bounding box center [281, 141] width 563 height 282
type textarea "x"
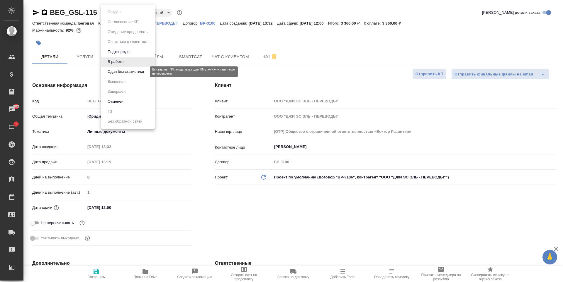
click at [129, 73] on button "Сдан без статистики" at bounding box center [126, 72] width 40 height 6
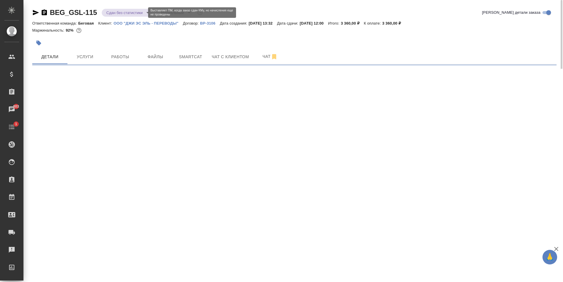
click at [119, 13] on body "🙏 .cls-1 fill:#fff; AWATERA [PERSON_NAME] Спецификации Заказы 803 Чаты 1 Todo П…" at bounding box center [281, 141] width 563 height 282
select select "RU"
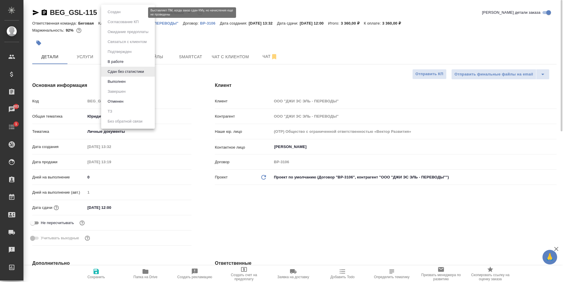
type textarea "x"
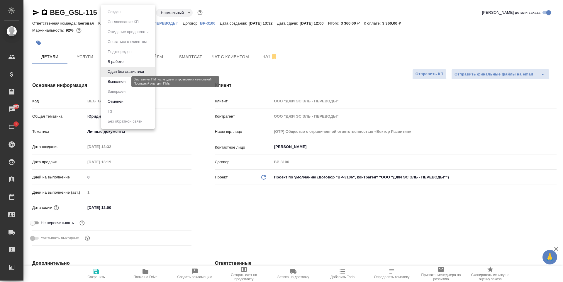
click at [125, 84] on button "Выполнен" at bounding box center [116, 82] width 21 height 6
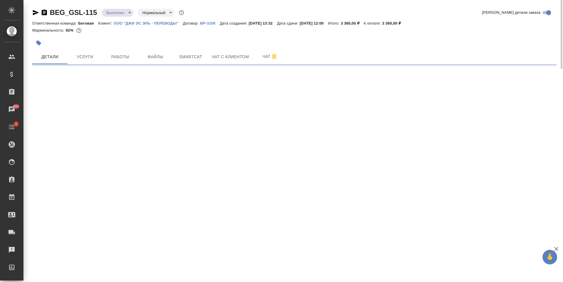
select select "RU"
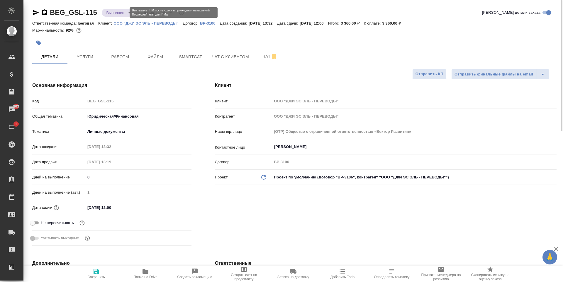
type textarea "x"
click at [122, 11] on body "🙏 .cls-1 fill:#fff; AWATERA [PERSON_NAME] Спецификации Заказы 803 Чаты 1 Todo П…" at bounding box center [281, 141] width 563 height 282
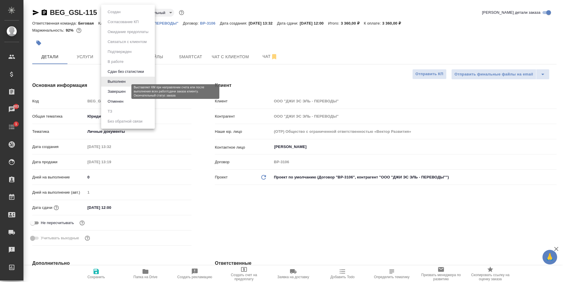
click at [125, 91] on button "Завершен" at bounding box center [116, 91] width 21 height 6
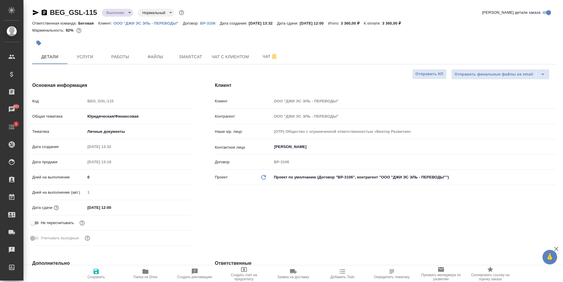
type textarea "x"
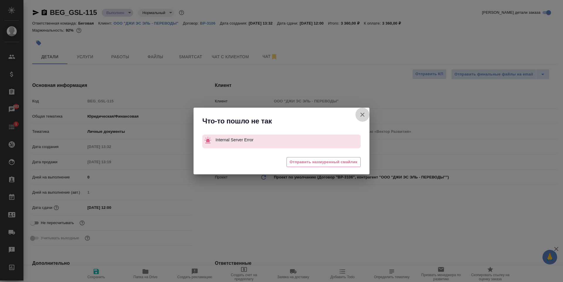
click at [361, 115] on icon "button" at bounding box center [362, 115] width 4 height 4
type textarea "x"
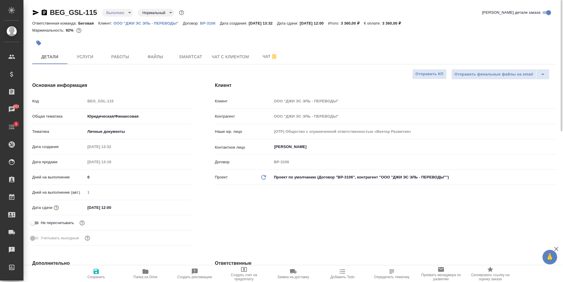
type textarea "x"
select select "RU"
click at [119, 12] on body "🙏 .cls-1 fill:#fff; AWATERA [PERSON_NAME] Спецификации Заказы Чаты 1 Todo Проек…" at bounding box center [281, 141] width 563 height 282
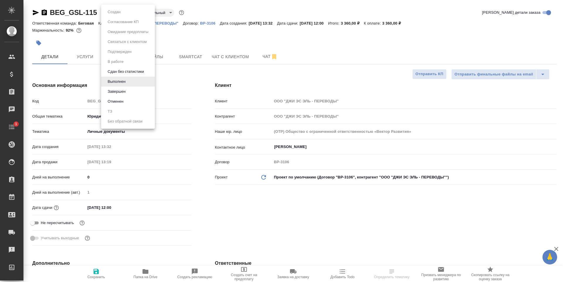
click at [132, 89] on li "Завершен" at bounding box center [128, 92] width 54 height 10
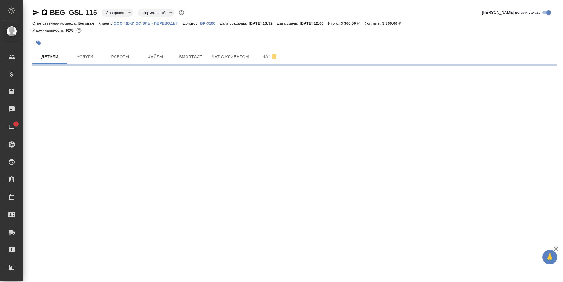
select select "RU"
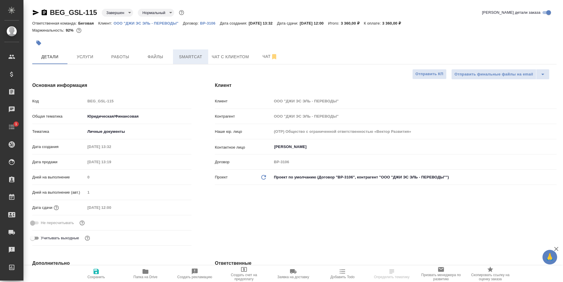
type textarea "x"
click at [100, 58] on button "Услуги" at bounding box center [84, 57] width 35 height 15
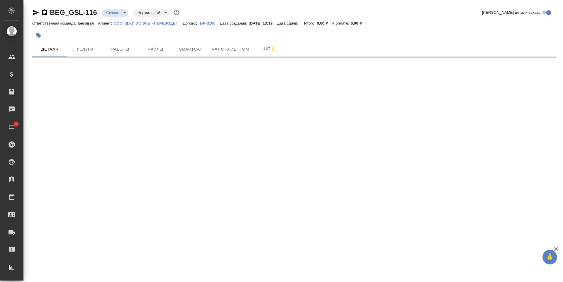
select select "RU"
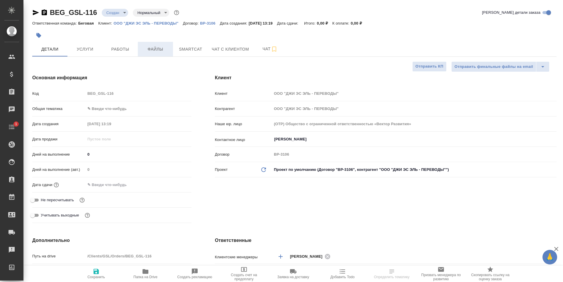
type textarea "x"
drag, startPoint x: 102, startPoint y: 181, endPoint x: 106, endPoint y: 183, distance: 4.7
click at [102, 181] on input "text" at bounding box center [110, 185] width 51 height 8
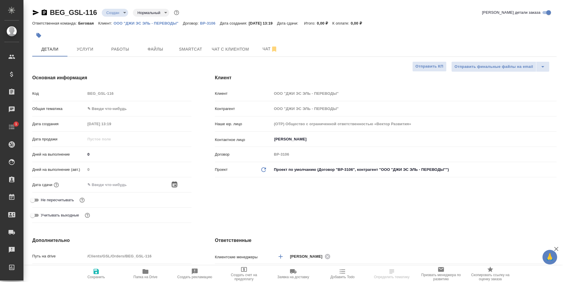
click at [175, 185] on icon "button" at bounding box center [174, 185] width 5 height 6
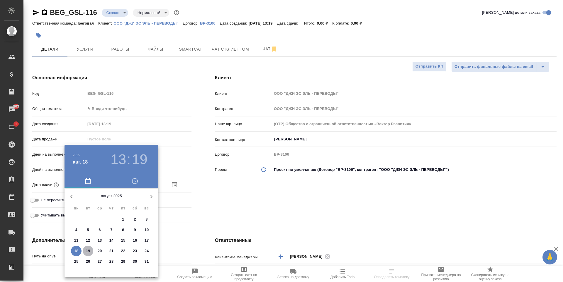
click at [88, 249] on p "19" at bounding box center [88, 252] width 4 height 6
type input "[DATE] 13:19"
type textarea "x"
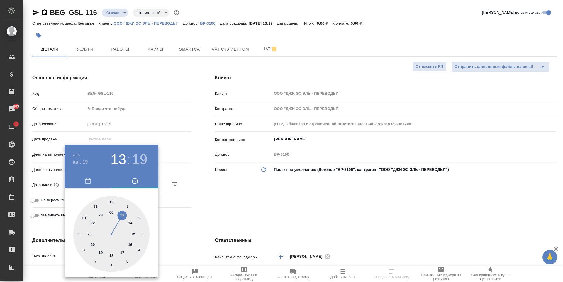
click at [113, 202] on div at bounding box center [111, 234] width 76 height 76
type input "[DATE] 12:19"
type textarea "x"
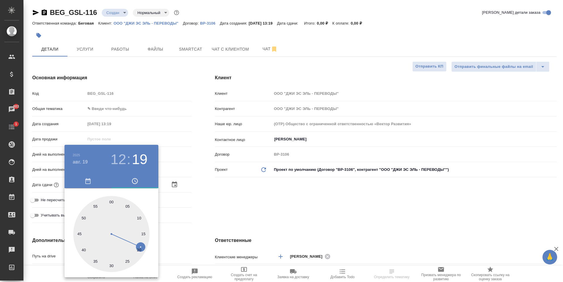
click at [140, 220] on div at bounding box center [111, 234] width 76 height 76
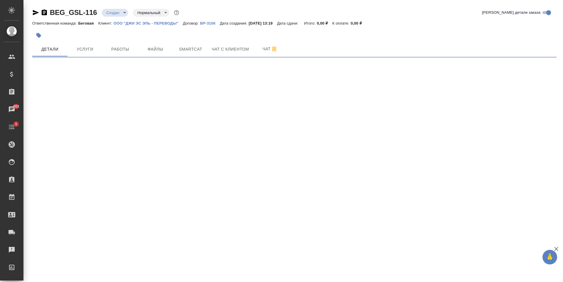
select select "RU"
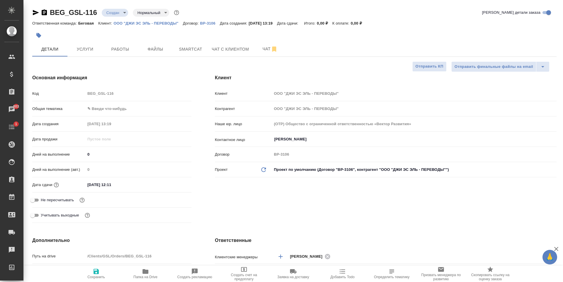
type textarea "x"
click at [131, 189] on input "[DATE] 12:11" at bounding box center [110, 185] width 51 height 8
type textarea "x"
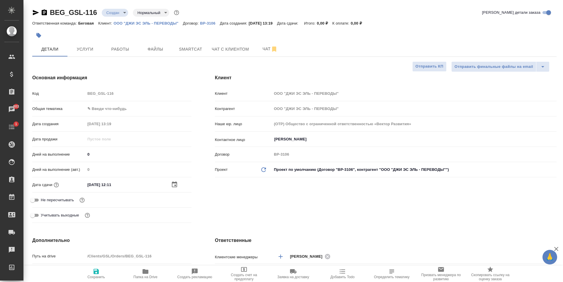
type textarea "x"
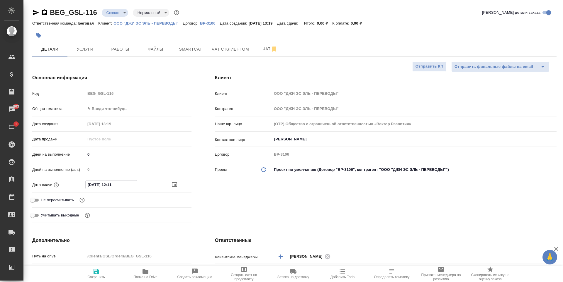
click at [124, 185] on input "[DATE] 12:11" at bounding box center [111, 185] width 51 height 8
type input "[DATE] 12:10"
type textarea "x"
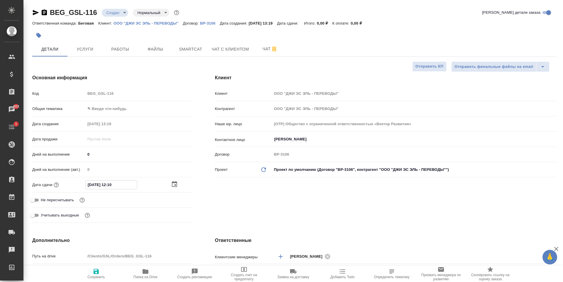
type input "[DATE] 12:10"
click at [92, 270] on span "Сохранить" at bounding box center [96, 273] width 42 height 11
type textarea "x"
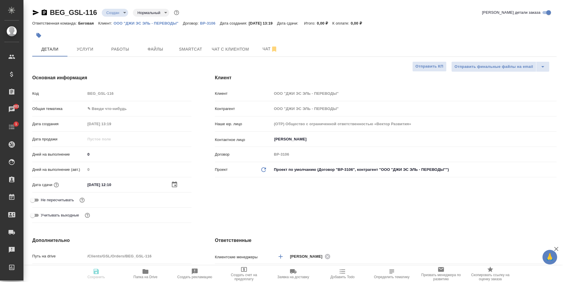
type textarea "x"
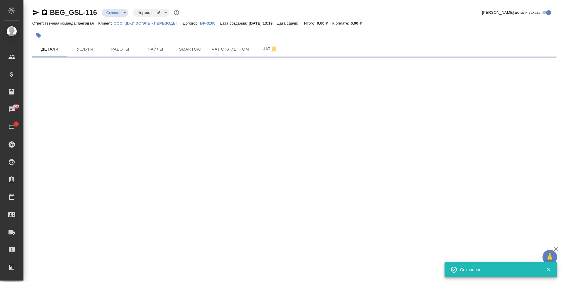
select select "RU"
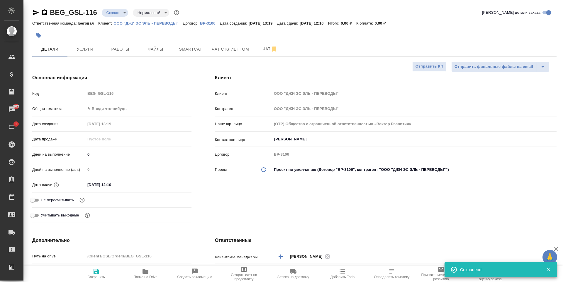
type textarea "x"
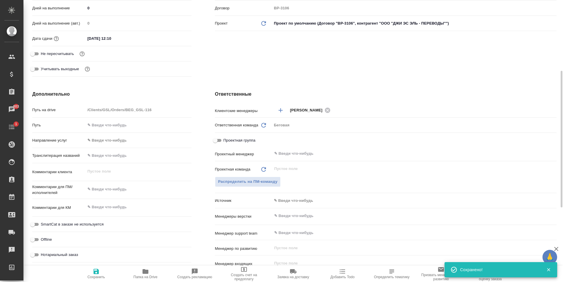
scroll to position [176, 0]
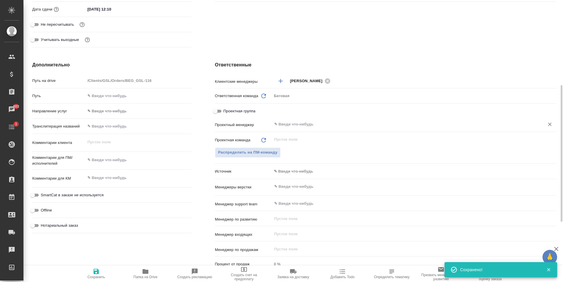
click at [303, 128] on input "text" at bounding box center [403, 124] width 261 height 7
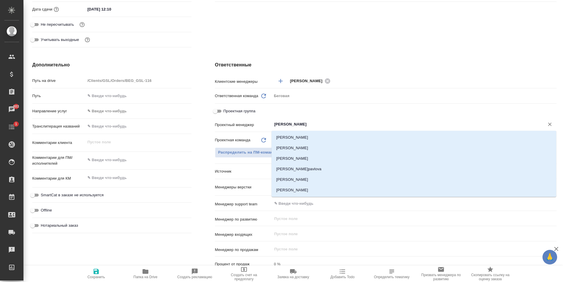
type input "антоно"
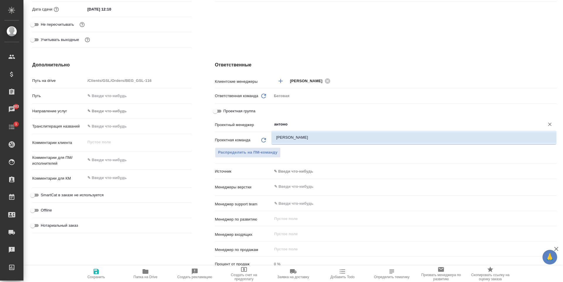
click at [326, 137] on li "[PERSON_NAME]" at bounding box center [413, 137] width 285 height 11
type textarea "x"
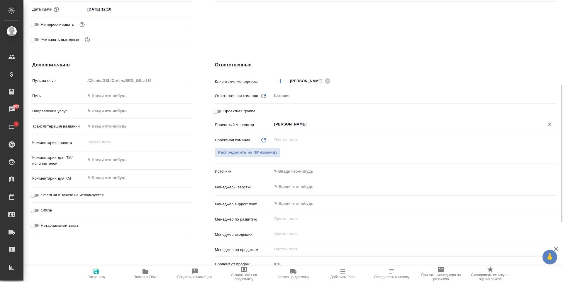
type input "[PERSON_NAME]"
click at [103, 275] on span "Сохранить" at bounding box center [96, 277] width 18 height 4
type textarea "x"
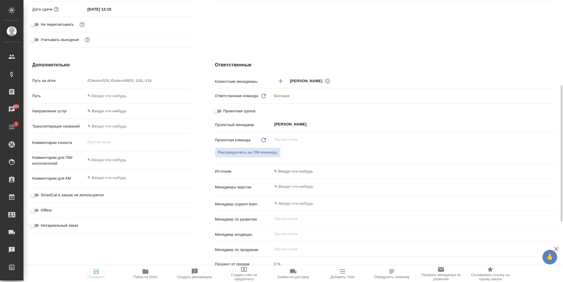
type textarea "x"
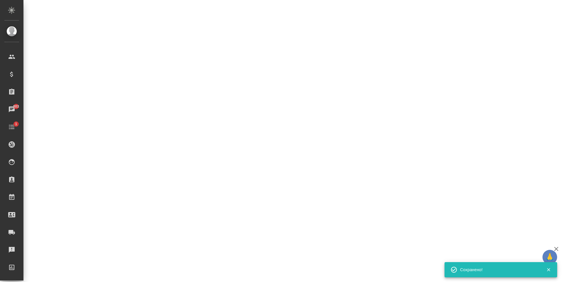
select select "RU"
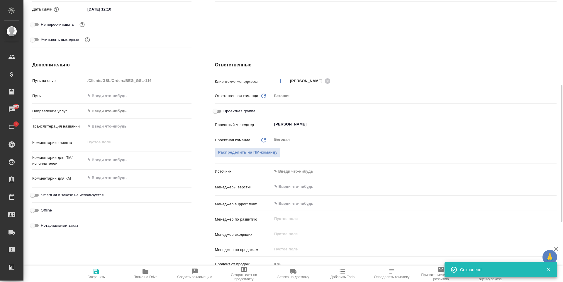
type textarea "x"
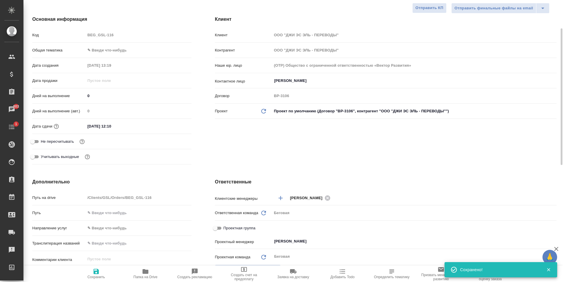
click at [129, 50] on body "🙏 .cls-1 fill:#fff; AWATERA [PERSON_NAME] Спецификации Заказы 803 Чаты 1 Todo П…" at bounding box center [281, 141] width 563 height 282
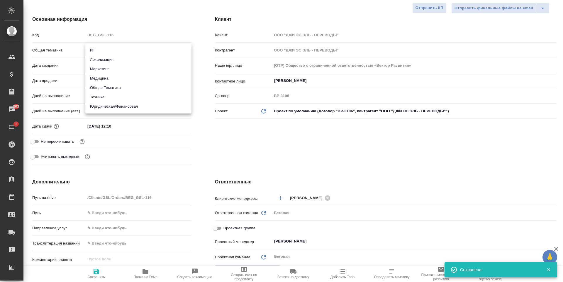
click at [122, 106] on li "Юридическая/Финансовая" at bounding box center [138, 106] width 106 height 9
type input "yr-fn"
type textarea "x"
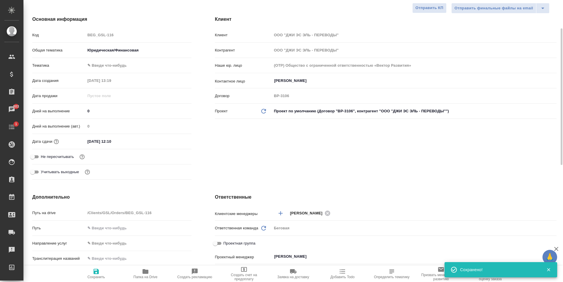
click at [122, 64] on body "🙏 .cls-1 fill:#fff; AWATERA [PERSON_NAME] Спецификации Заказы 803 Чаты 1 Todo П…" at bounding box center [281, 141] width 563 height 282
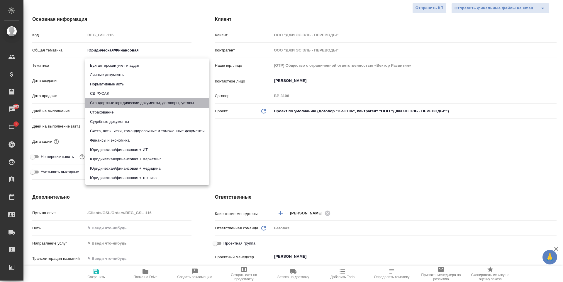
click at [133, 104] on li "Стандартные юридические документы, договоры, уставы" at bounding box center [147, 102] width 124 height 9
type textarea "x"
type input "5f647205b73bc97568ca66bf"
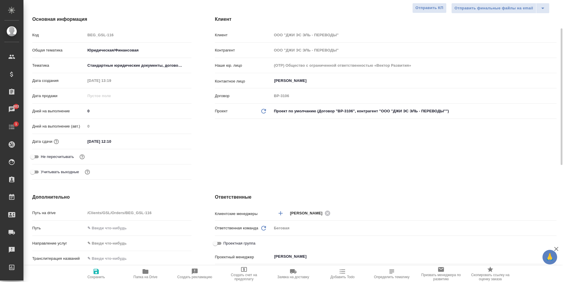
click at [95, 273] on icon "button" at bounding box center [95, 271] width 5 height 5
type textarea "x"
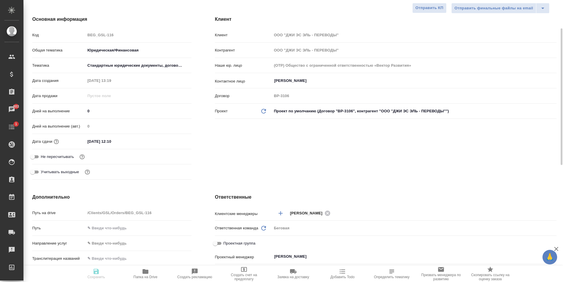
type textarea "x"
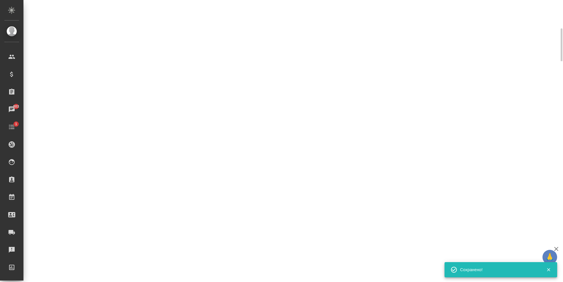
select select "RU"
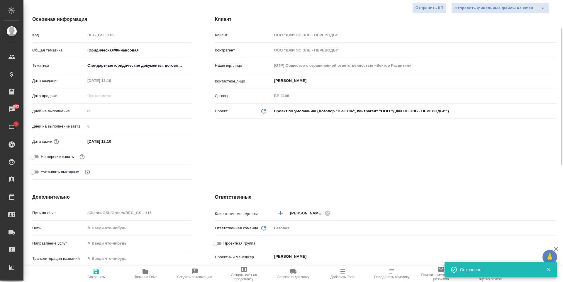
type textarea "x"
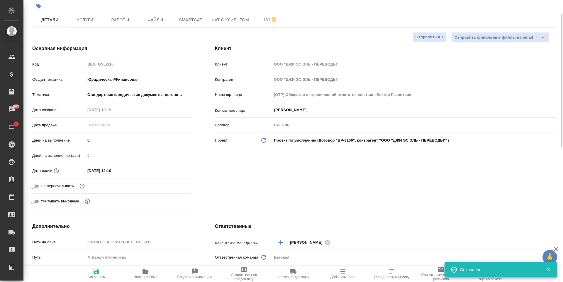
scroll to position [0, 0]
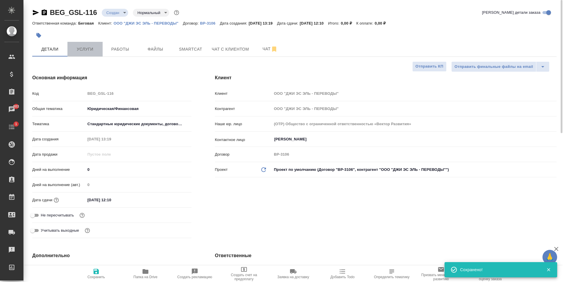
click at [85, 49] on span "Услуги" at bounding box center [85, 49] width 28 height 7
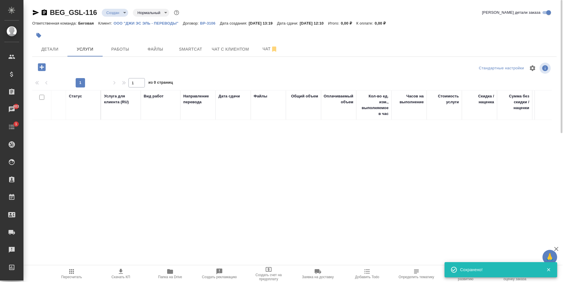
click at [44, 64] on icon "button" at bounding box center [42, 67] width 8 height 8
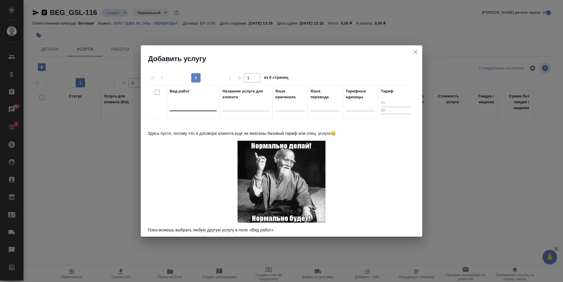
click at [196, 104] on div at bounding box center [193, 105] width 47 height 8
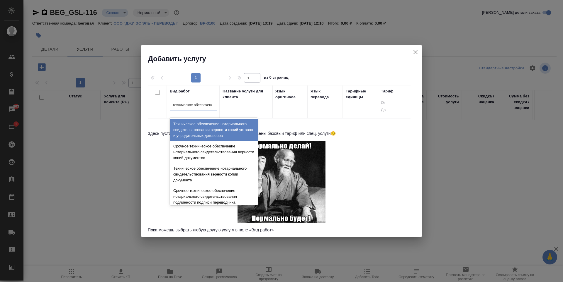
type input "техническое обеспечение"
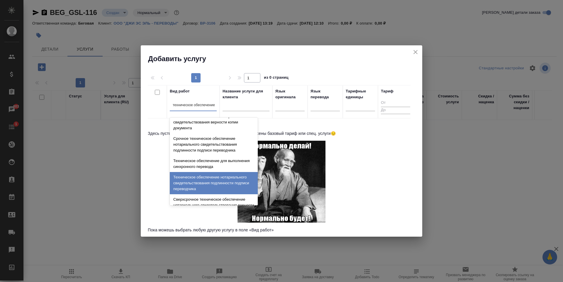
scroll to position [59, 0]
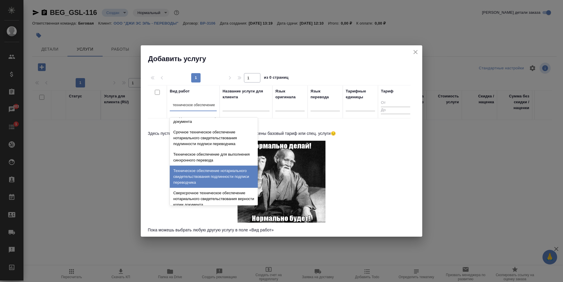
click at [233, 180] on div "Техническое обеспечение нотариального свидетельствования подлинности подписи пе…" at bounding box center [214, 177] width 88 height 22
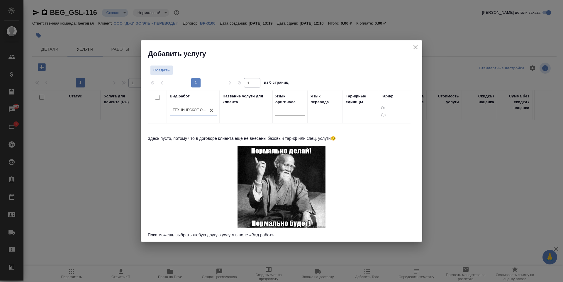
click at [295, 112] on div at bounding box center [289, 110] width 29 height 8
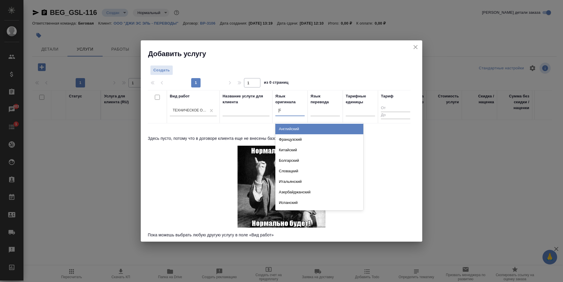
type input "ан"
click at [298, 125] on div "Английский" at bounding box center [319, 129] width 88 height 11
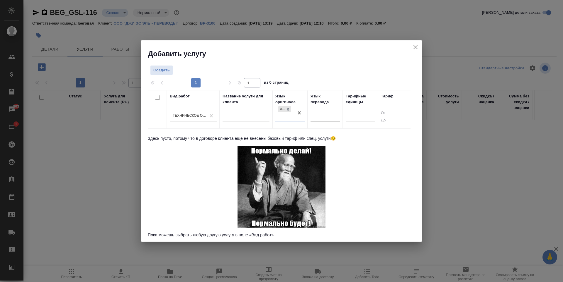
click at [316, 113] on div at bounding box center [324, 116] width 29 height 8
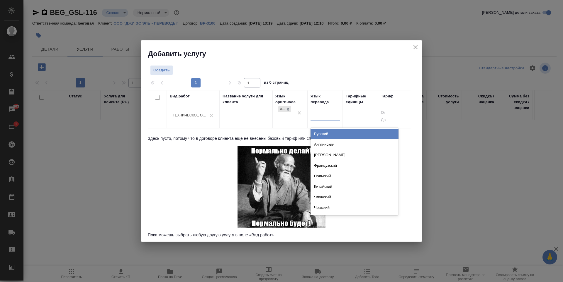
click at [324, 132] on div "Русский" at bounding box center [354, 134] width 88 height 11
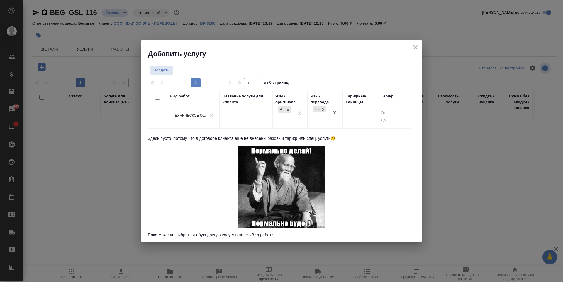
click at [345, 126] on th "Тарифные единицы" at bounding box center [360, 109] width 35 height 39
click at [361, 187] on div "Вид работ Техническое обеспечение нотариального свидетельствования подлинности …" at bounding box center [279, 163] width 263 height 147
click at [202, 126] on th "Вид работ Техническое обеспечение нотариального свидетельствования подлинности …" at bounding box center [193, 109] width 53 height 38
click at [168, 66] on button "Создать" at bounding box center [161, 70] width 23 height 10
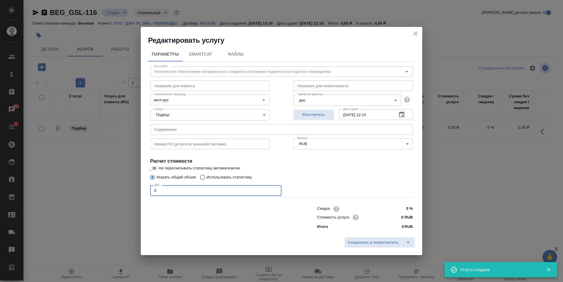
click at [216, 191] on input "0" at bounding box center [215, 190] width 131 height 11
type input "0"
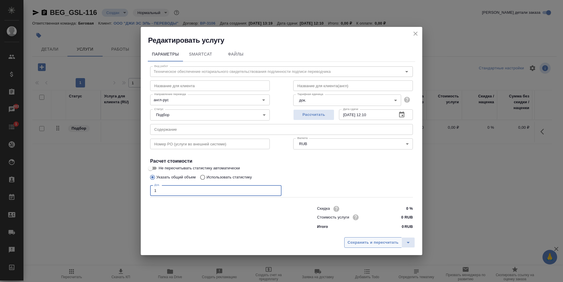
type input "1"
click at [362, 241] on span "Сохранить и пересчитать" at bounding box center [372, 243] width 51 height 7
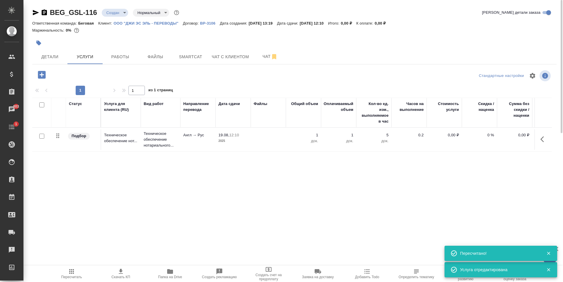
click at [434, 148] on td "0,00 ₽" at bounding box center [443, 140] width 35 height 21
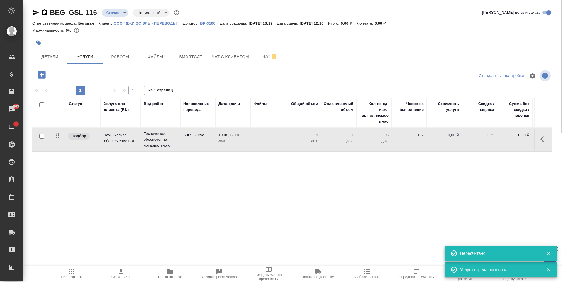
click at [434, 148] on td "0,00 ₽" at bounding box center [443, 140] width 35 height 21
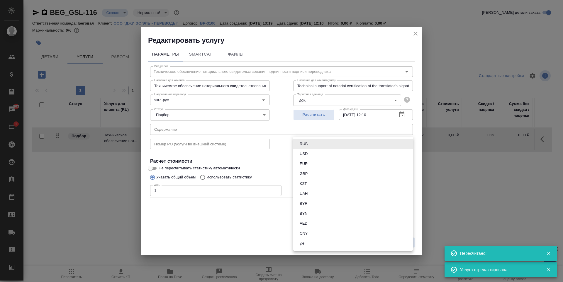
click at [325, 147] on body "🙏 .cls-1 fill:#fff; AWATERA [PERSON_NAME] Спецификации Заказы 803 Чаты 1 Todo П…" at bounding box center [281, 141] width 563 height 282
click at [253, 148] on div at bounding box center [281, 141] width 563 height 282
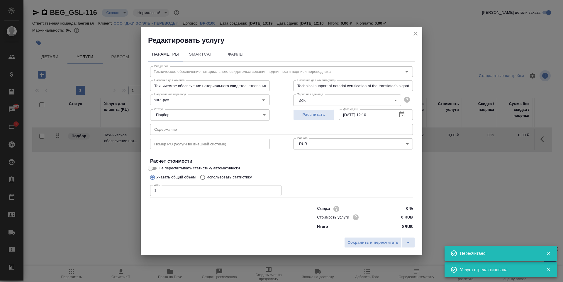
click at [288, 149] on div "Валюта RUB RUB Валюта" at bounding box center [352, 144] width 143 height 38
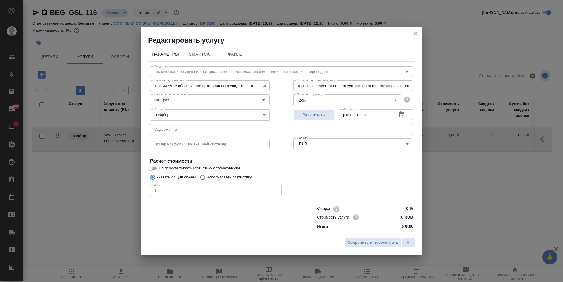
click at [414, 33] on icon "close" at bounding box center [415, 33] width 7 height 7
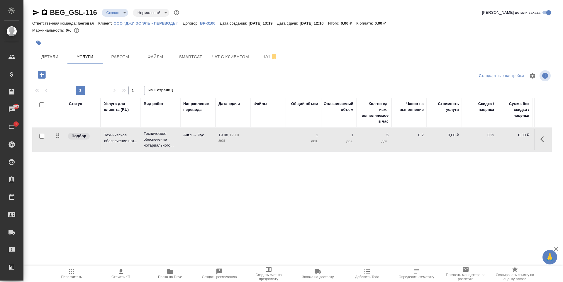
click at [40, 138] on input "checkbox" at bounding box center [41, 136] width 5 height 5
checkbox input "true"
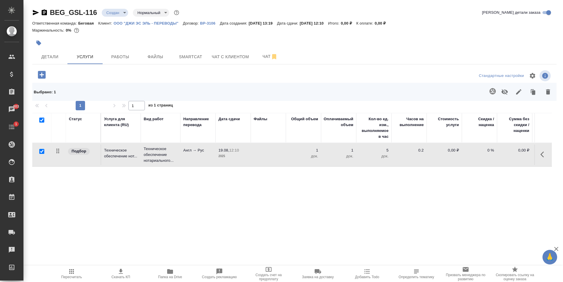
click at [454, 151] on p "0,00 ₽" at bounding box center [443, 151] width 29 height 6
type input "1"
click at [454, 151] on input "1" at bounding box center [448, 152] width 22 height 8
type input "700"
click at [437, 182] on div "Статус Услуга для клиента (RU) Вид работ Направление перевода Дата сдачи Файлы …" at bounding box center [291, 176] width 519 height 126
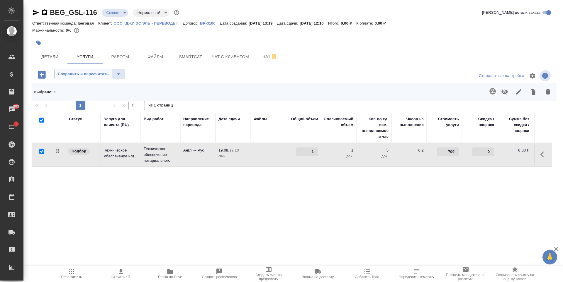
click at [81, 75] on span "Сохранить и пересчитать" at bounding box center [83, 74] width 51 height 7
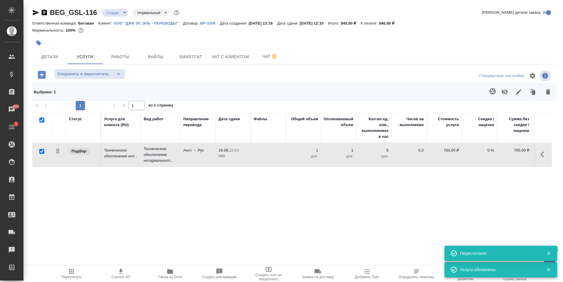
click at [336, 200] on div "Статус Услуга для клиента (RU) Вид работ Направление перевода Дата сдачи Файлы …" at bounding box center [291, 176] width 519 height 126
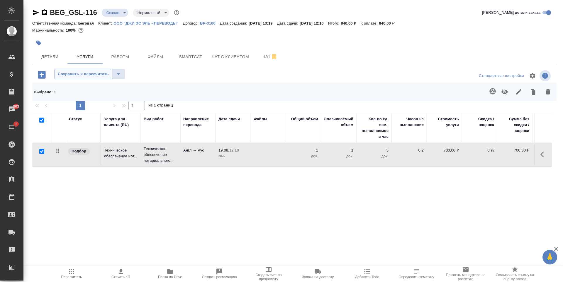
click at [94, 71] on span "Сохранить и пересчитать" at bounding box center [83, 74] width 51 height 7
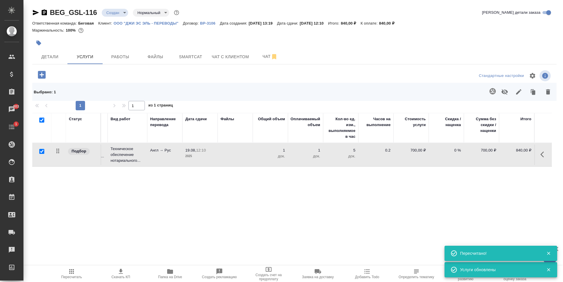
scroll to position [0, 0]
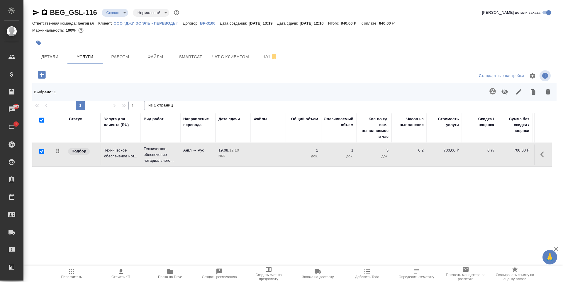
click at [227, 206] on div "Статус Услуга для клиента (RU) Вид работ Направление перевода Дата сдачи Файлы …" at bounding box center [291, 176] width 519 height 126
click at [40, 151] on input "checkbox" at bounding box center [41, 151] width 5 height 5
checkbox input "false"
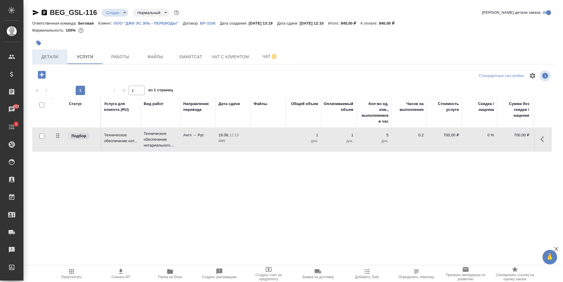
click at [50, 53] on span "Детали" at bounding box center [50, 56] width 28 height 7
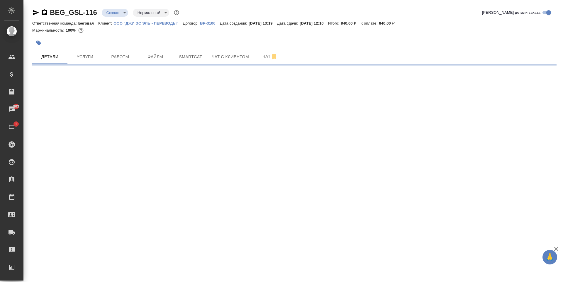
select select "RU"
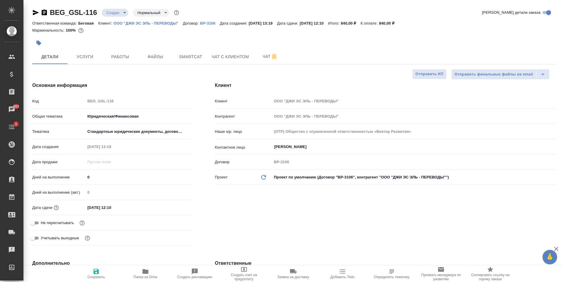
type textarea "x"
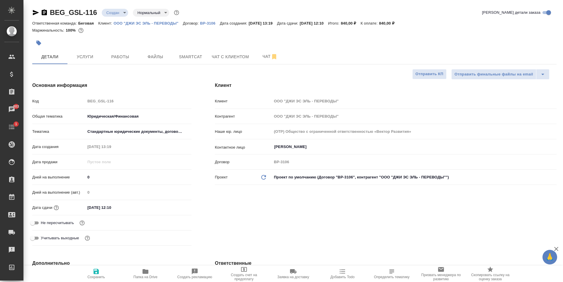
type textarea "x"
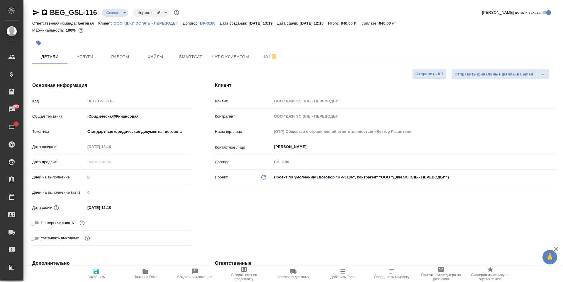
type textarea "x"
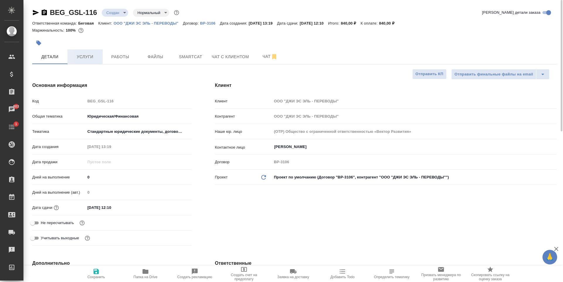
click at [90, 62] on button "Услуги" at bounding box center [84, 57] width 35 height 15
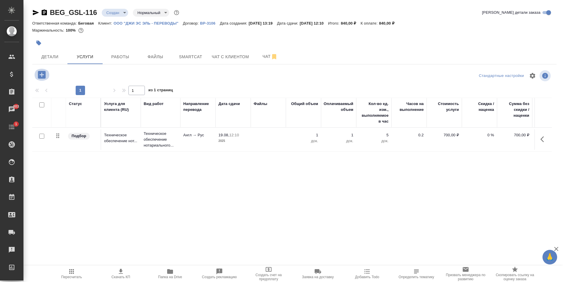
click at [46, 77] on icon "button" at bounding box center [42, 75] width 10 height 10
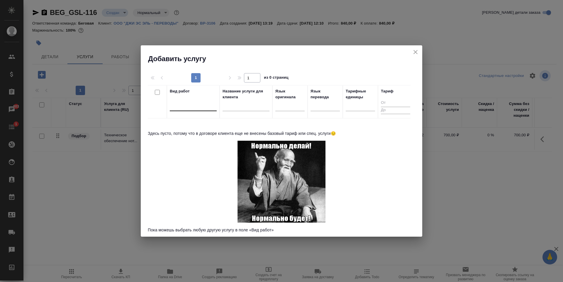
click at [187, 105] on div at bounding box center [193, 105] width 47 height 8
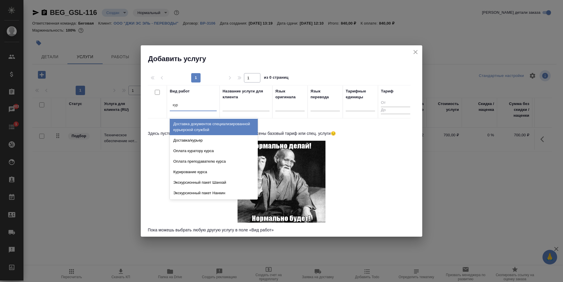
type input "кур"
click at [416, 54] on icon "close" at bounding box center [415, 52] width 7 height 7
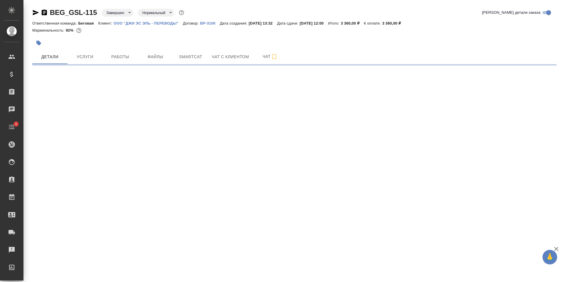
select select "RU"
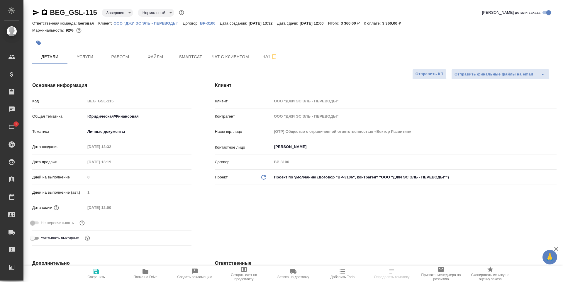
type textarea "x"
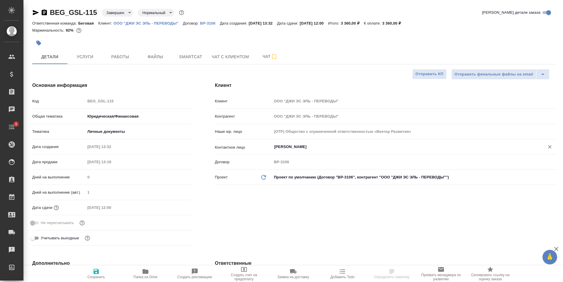
type textarea "x"
click at [99, 55] on span "Услуги" at bounding box center [85, 56] width 28 height 7
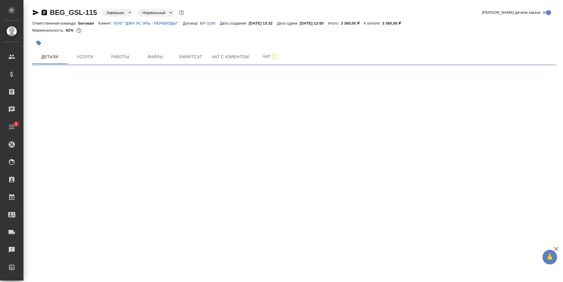
select select "RU"
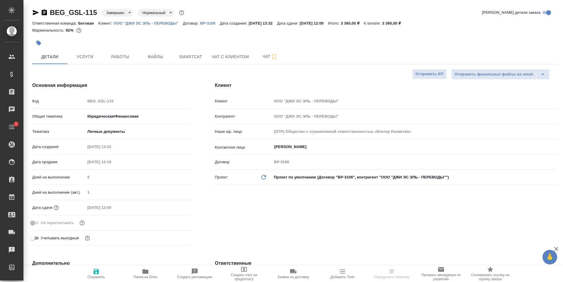
type textarea "x"
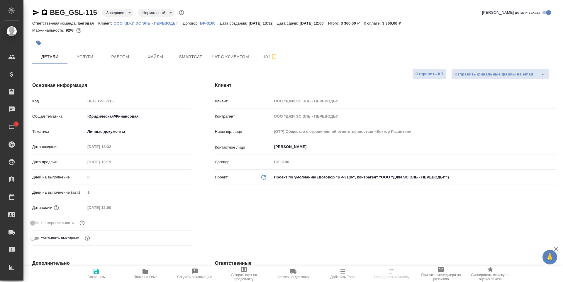
type textarea "x"
click at [98, 55] on span "Услуги" at bounding box center [85, 56] width 28 height 7
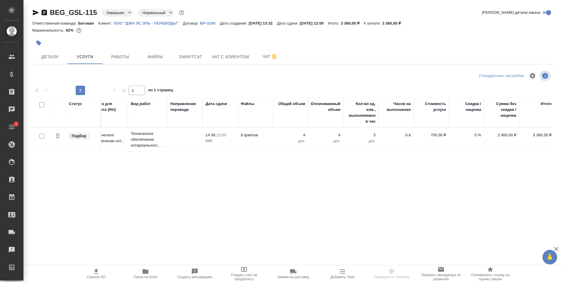
scroll to position [0, 16]
